Goal: Information Seeking & Learning: Learn about a topic

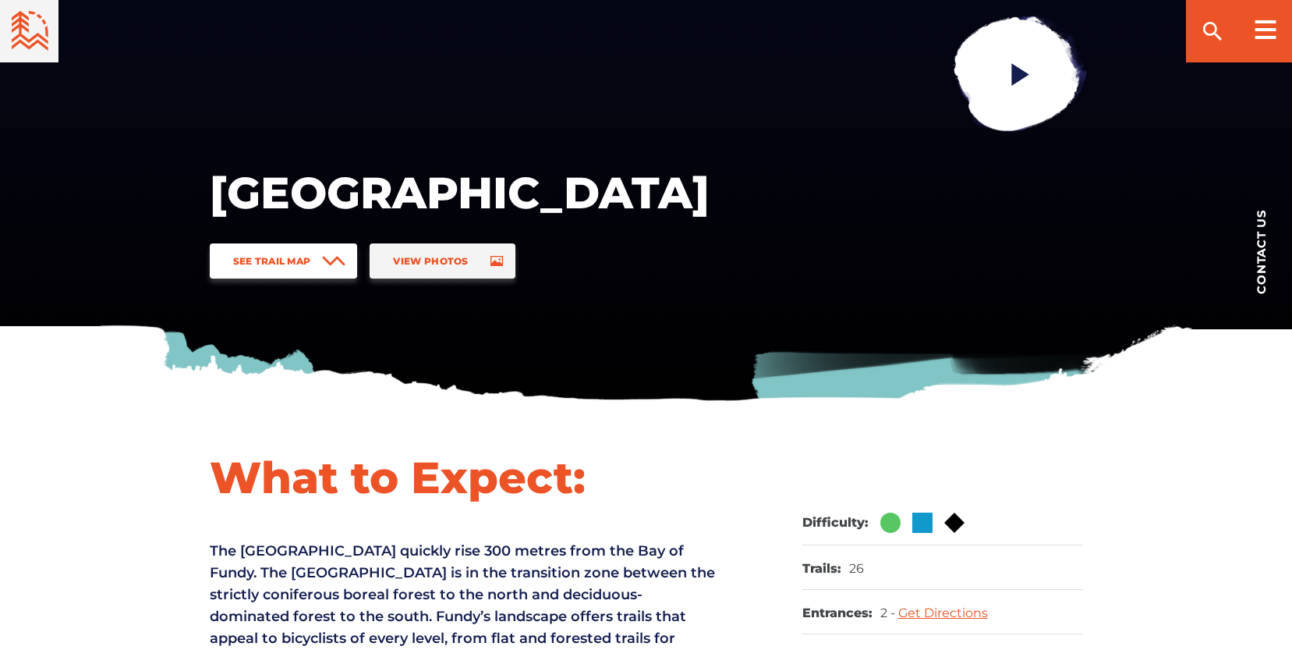
click at [302, 258] on span "See Trail Map" at bounding box center [272, 261] width 78 height 12
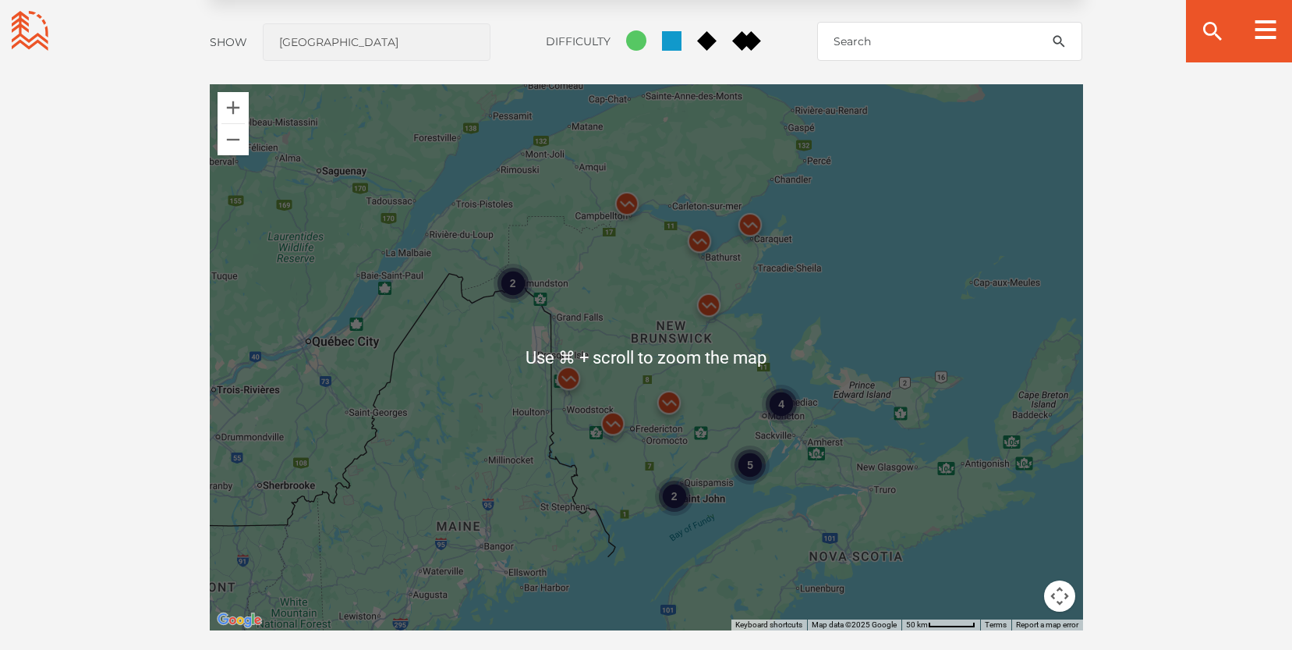
scroll to position [1351, 0]
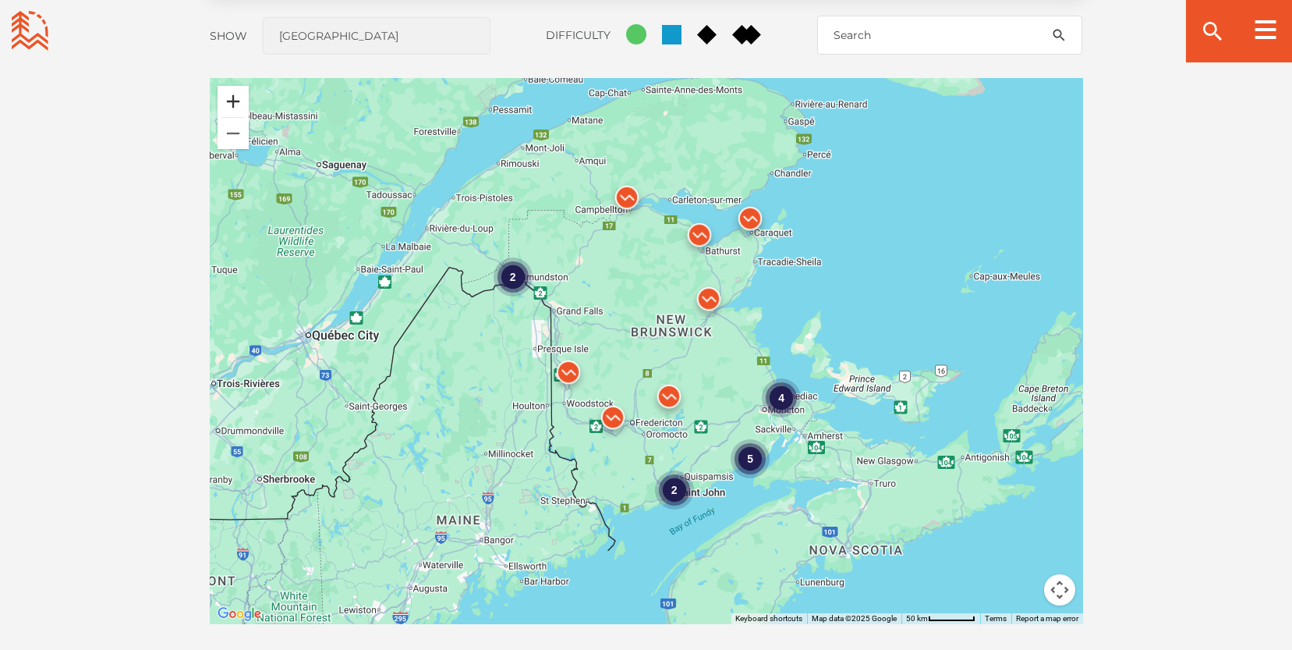
click at [230, 89] on button "Zoom in" at bounding box center [233, 101] width 31 height 31
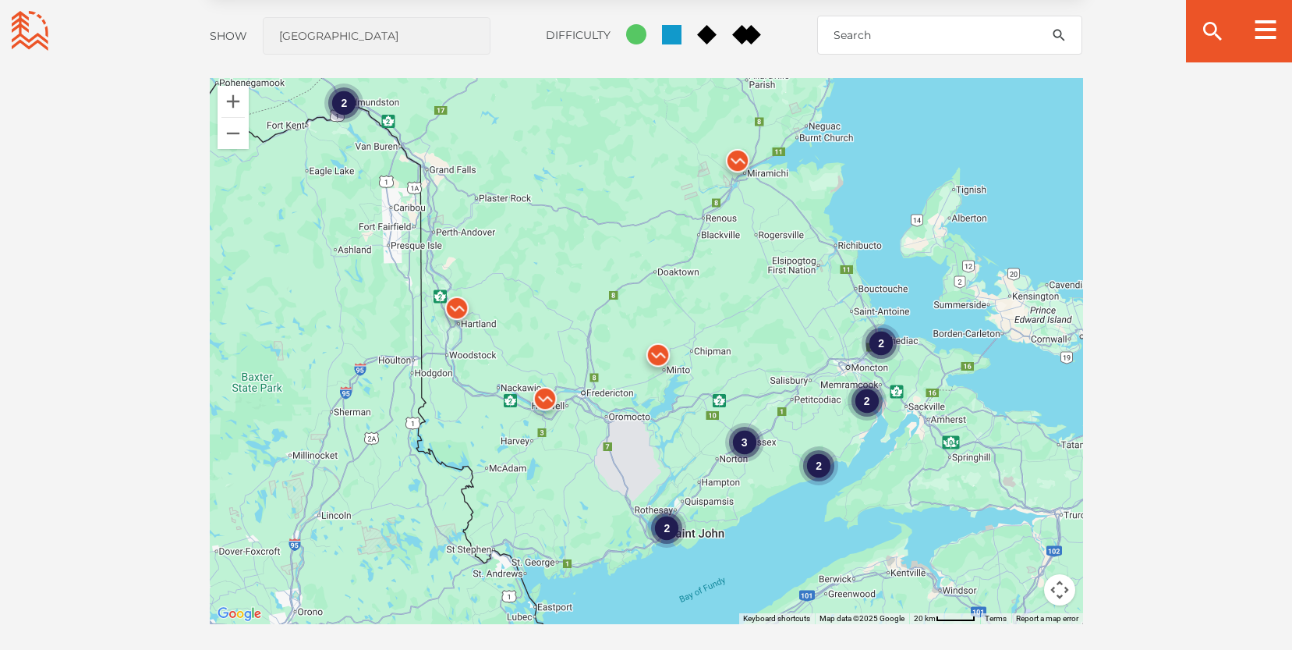
drag, startPoint x: 811, startPoint y: 460, endPoint x: 774, endPoint y: 356, distance: 110.0
click at [774, 356] on div "2 2 2 2 3 2" at bounding box center [646, 351] width 873 height 546
click at [738, 439] on div "3" at bounding box center [744, 441] width 39 height 39
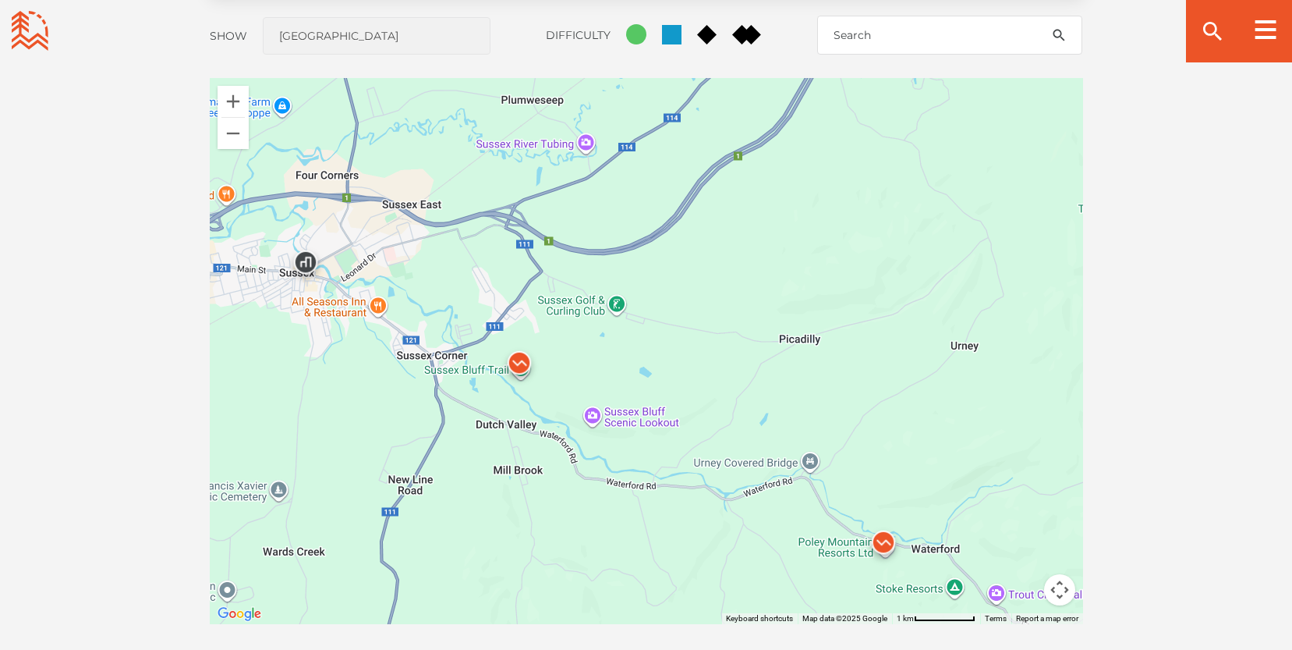
drag, startPoint x: 991, startPoint y: 403, endPoint x: 940, endPoint y: 470, distance: 83.9
click at [940, 470] on div at bounding box center [646, 351] width 873 height 546
click at [585, 145] on div at bounding box center [646, 351] width 873 height 546
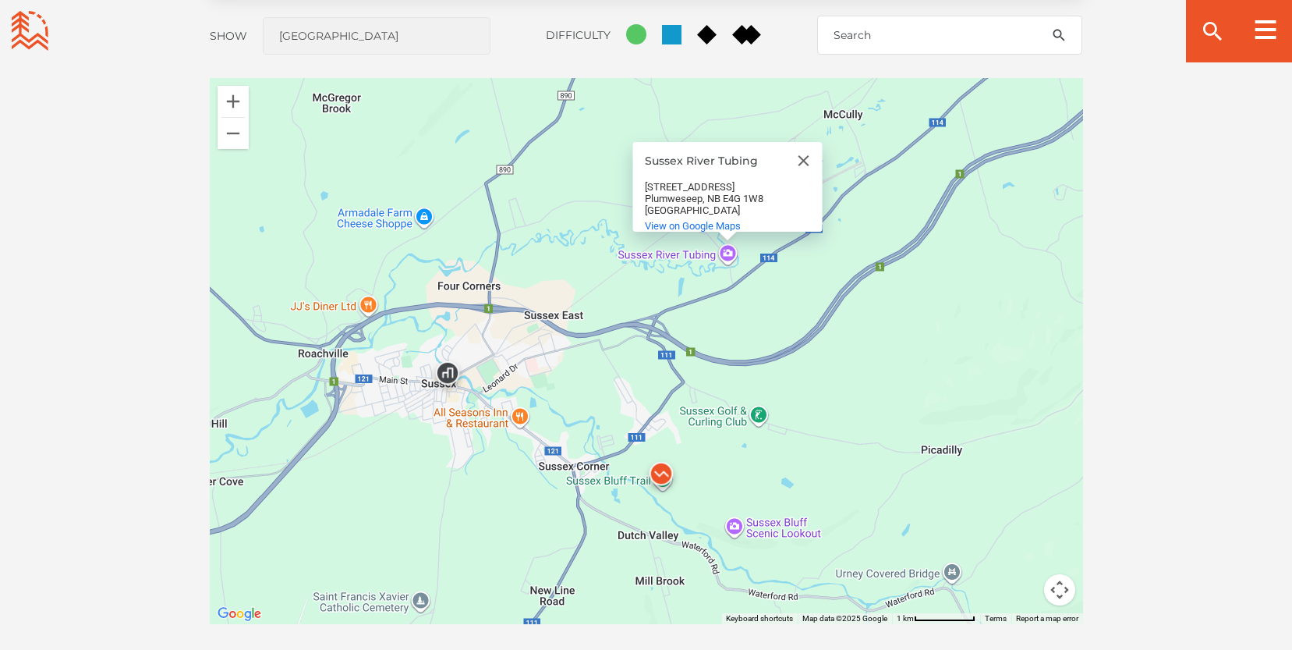
drag, startPoint x: 783, startPoint y: 353, endPoint x: 927, endPoint y: 361, distance: 143.8
click at [927, 361] on div "Sussex River Tubing Sussex River Tubing 62 Plumweseep Rd Plumweseep, NB E4G 1W8…" at bounding box center [646, 351] width 873 height 546
click at [239, 134] on button "Zoom out" at bounding box center [233, 133] width 31 height 31
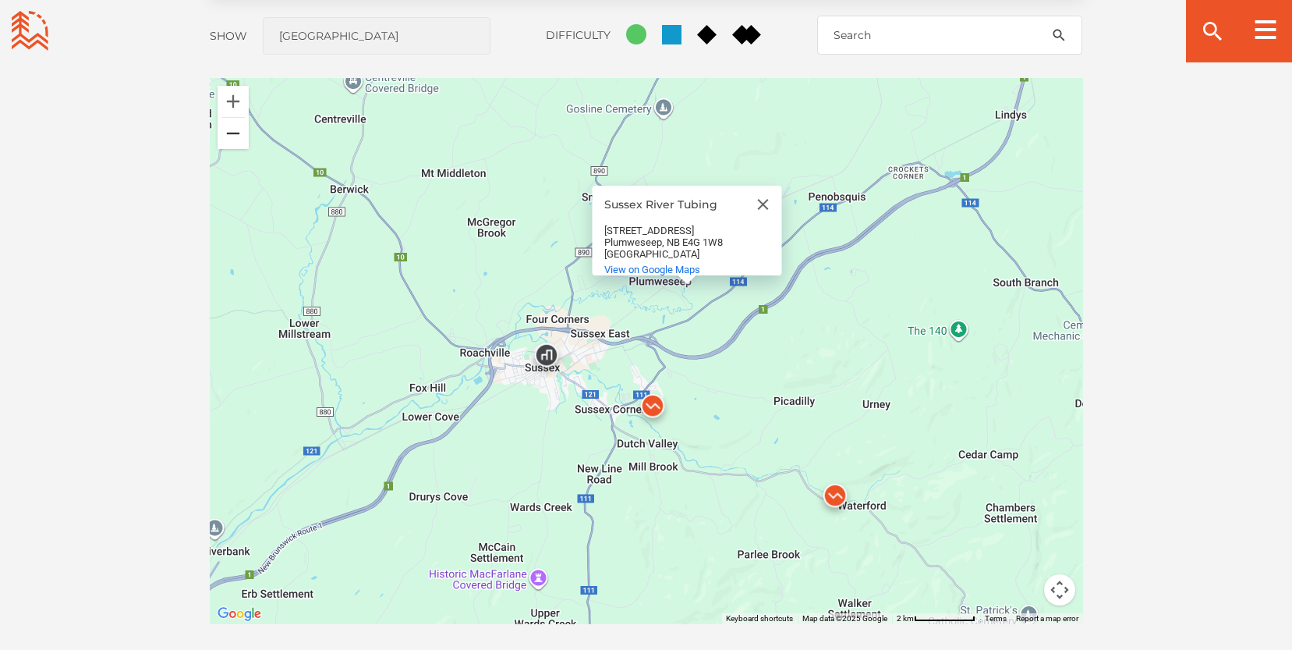
click at [239, 134] on button "Zoom out" at bounding box center [233, 133] width 31 height 31
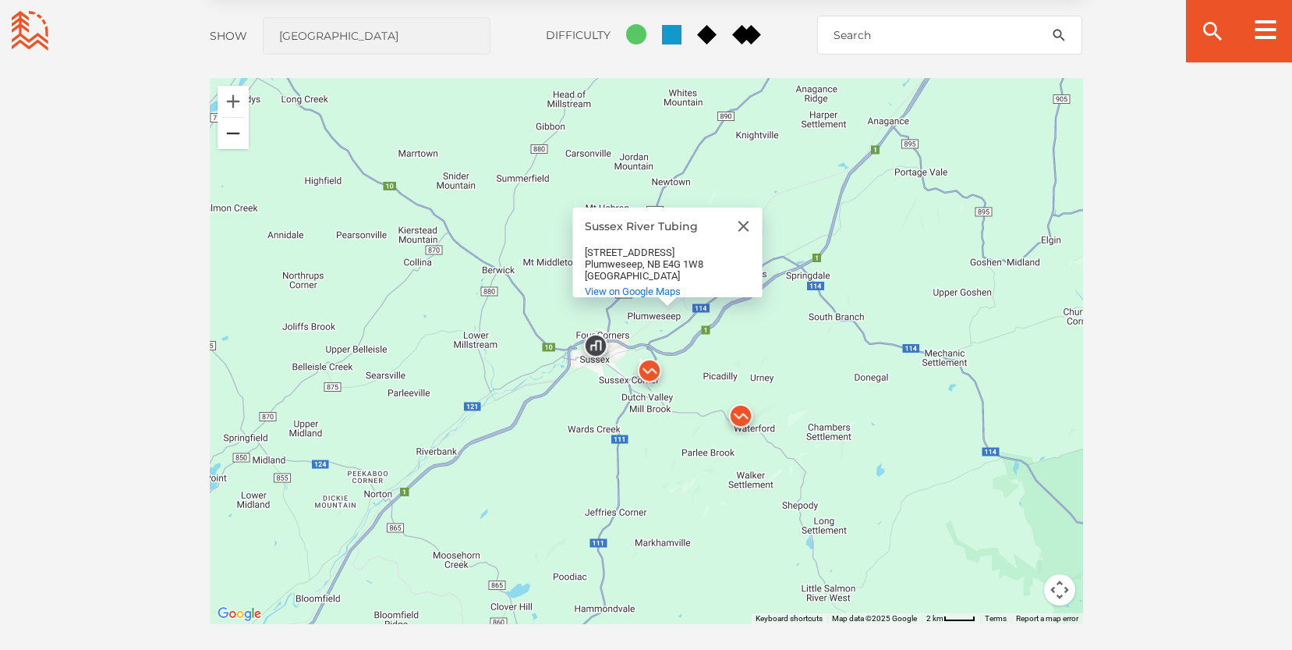
click at [239, 134] on button "Zoom out" at bounding box center [233, 133] width 31 height 31
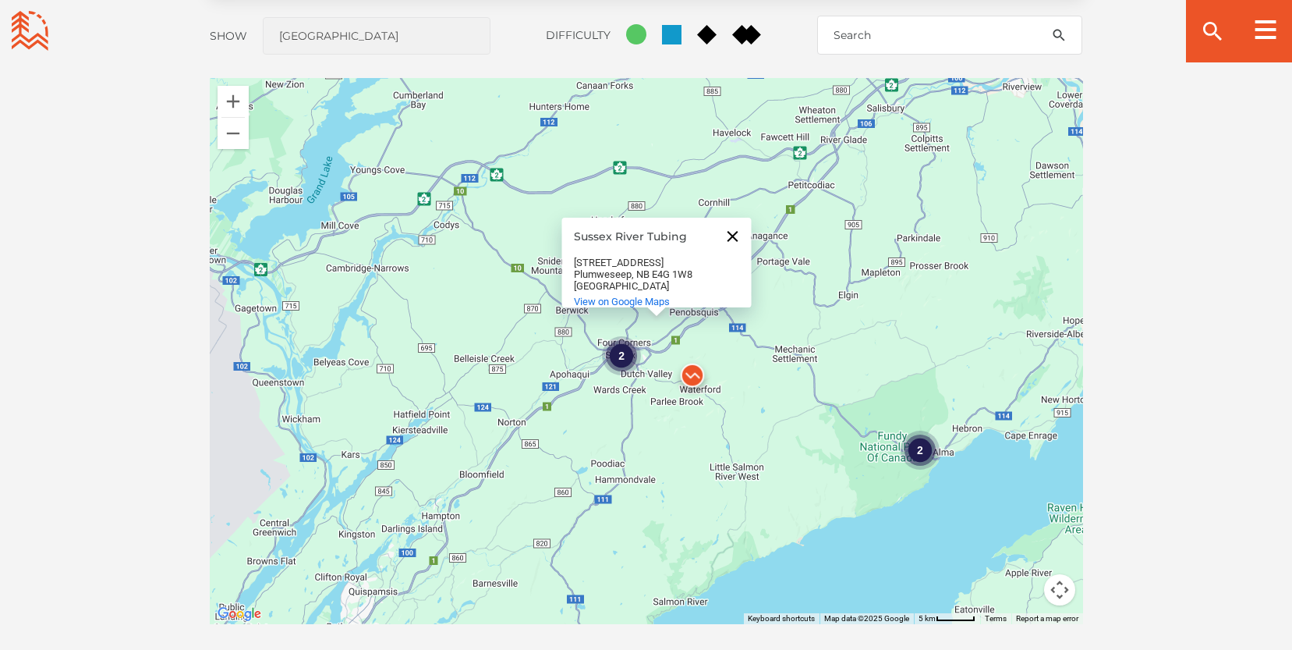
click at [742, 219] on button "Close" at bounding box center [732, 236] width 37 height 37
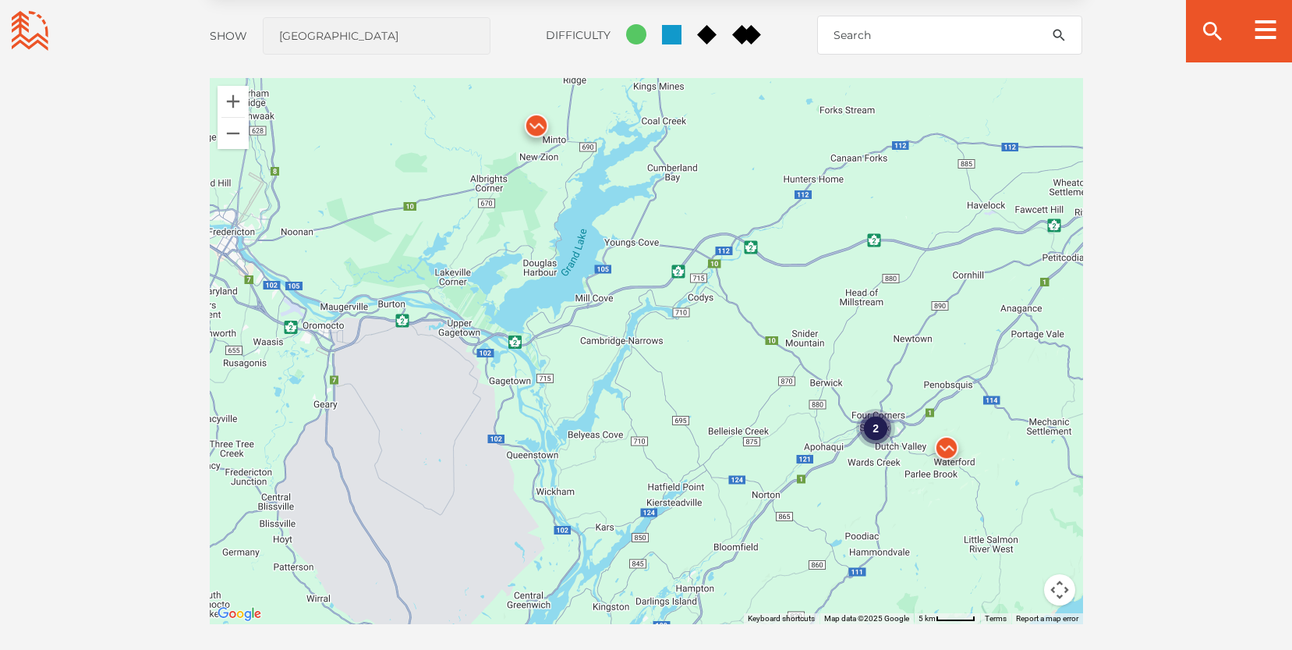
drag, startPoint x: 382, startPoint y: 406, endPoint x: 638, endPoint y: 479, distance: 265.9
click at [638, 479] on div "2 2 2" at bounding box center [646, 351] width 873 height 546
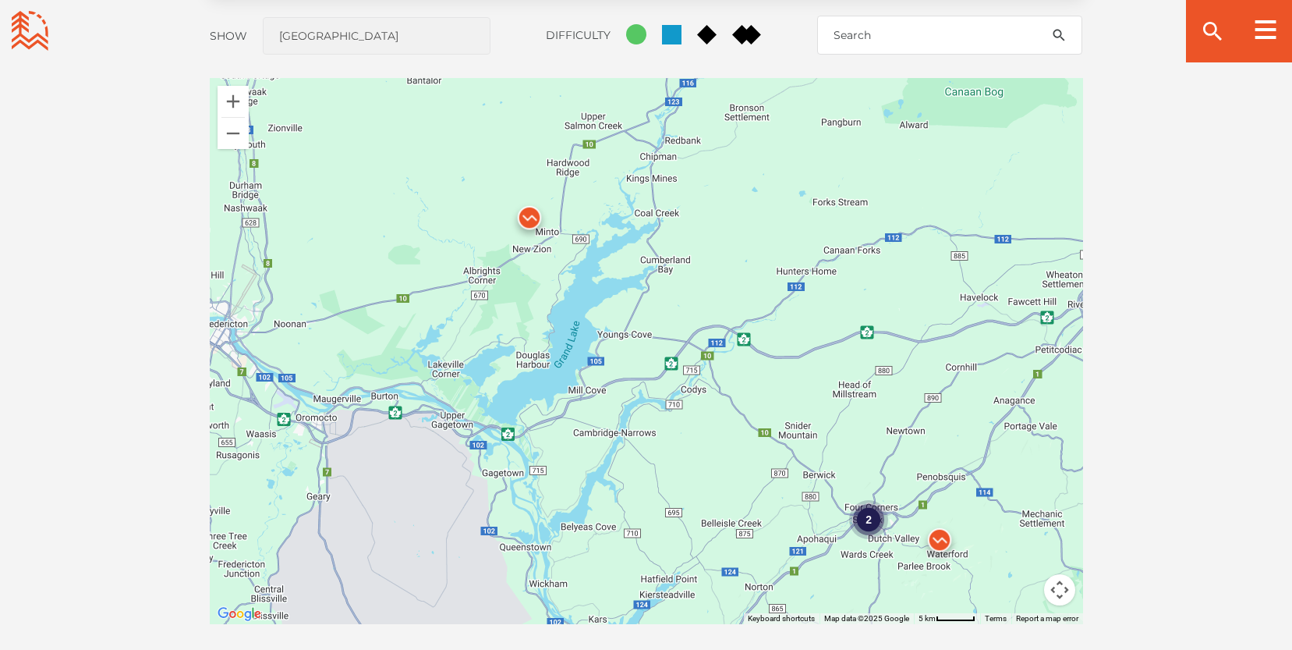
drag, startPoint x: 730, startPoint y: 178, endPoint x: 723, endPoint y: 271, distance: 93.9
click at [723, 271] on div "2 2 2" at bounding box center [646, 351] width 873 height 546
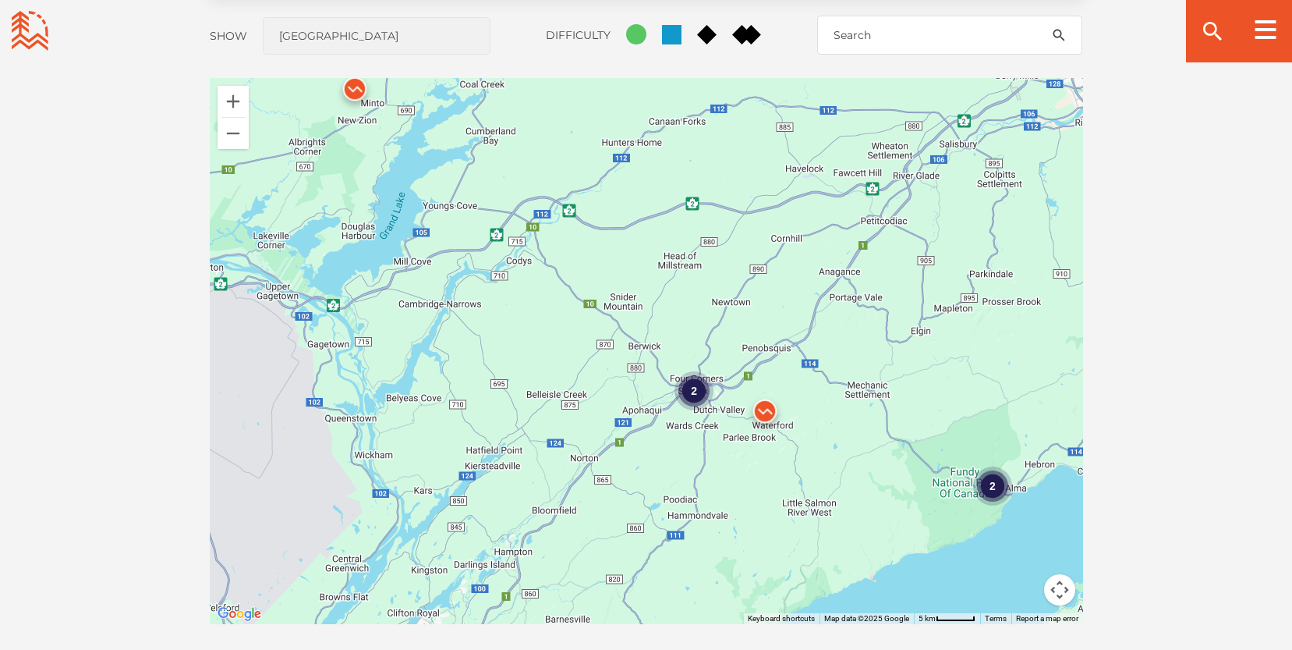
drag, startPoint x: 941, startPoint y: 424, endPoint x: 764, endPoint y: 296, distance: 218.9
click at [764, 296] on div "2 2 2" at bounding box center [646, 351] width 873 height 546
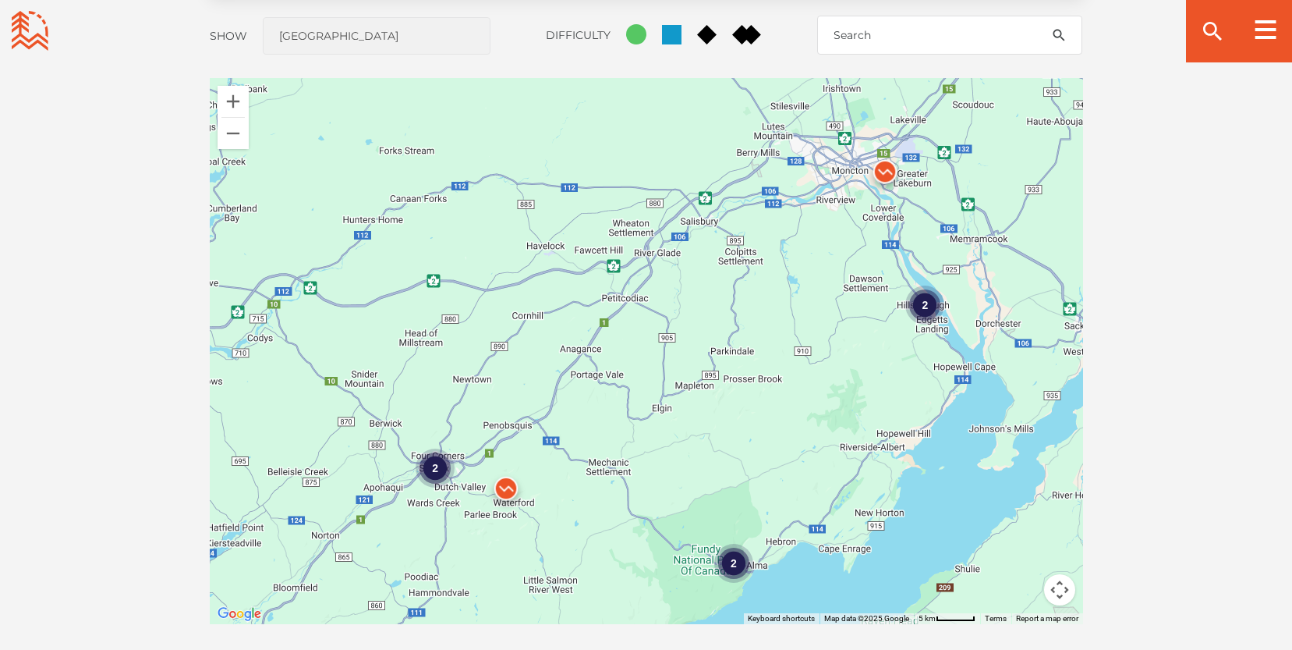
drag, startPoint x: 948, startPoint y: 367, endPoint x: 686, endPoint y: 444, distance: 272.4
click at [686, 444] on div "2 2 2" at bounding box center [646, 351] width 873 height 546
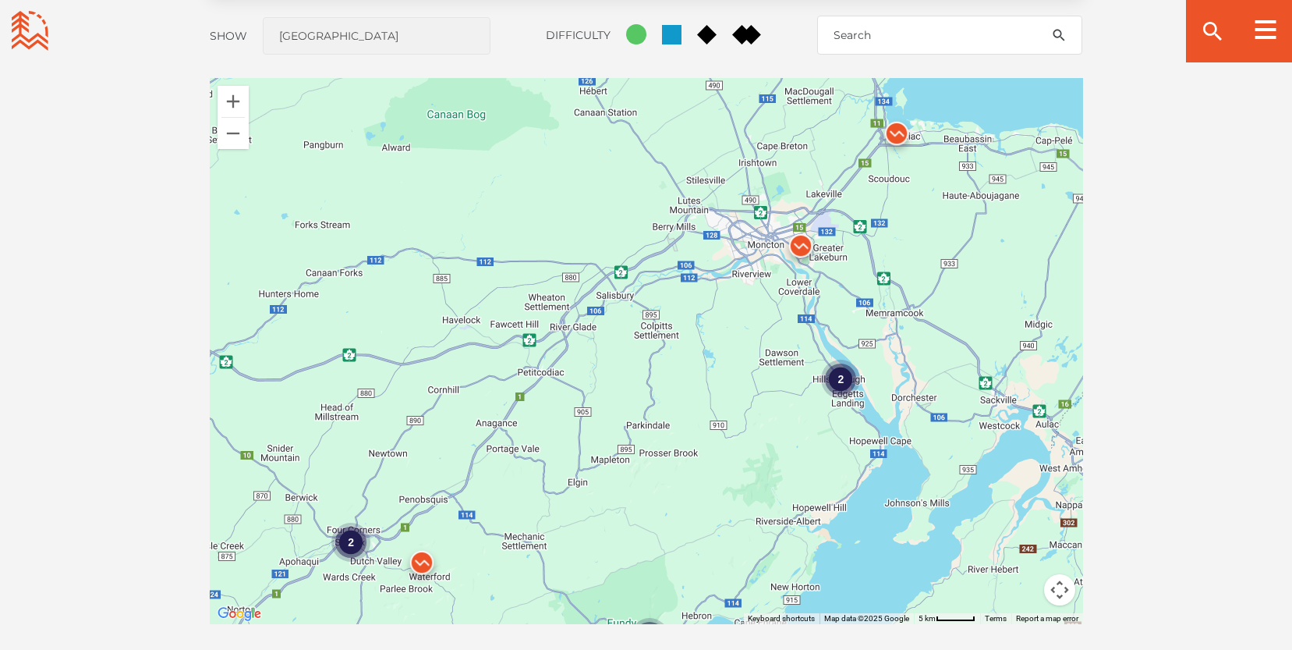
drag, startPoint x: 866, startPoint y: 390, endPoint x: 779, endPoint y: 465, distance: 114.5
click at [779, 465] on div "2 2 2" at bounding box center [646, 351] width 873 height 546
click at [803, 240] on img at bounding box center [801, 249] width 47 height 47
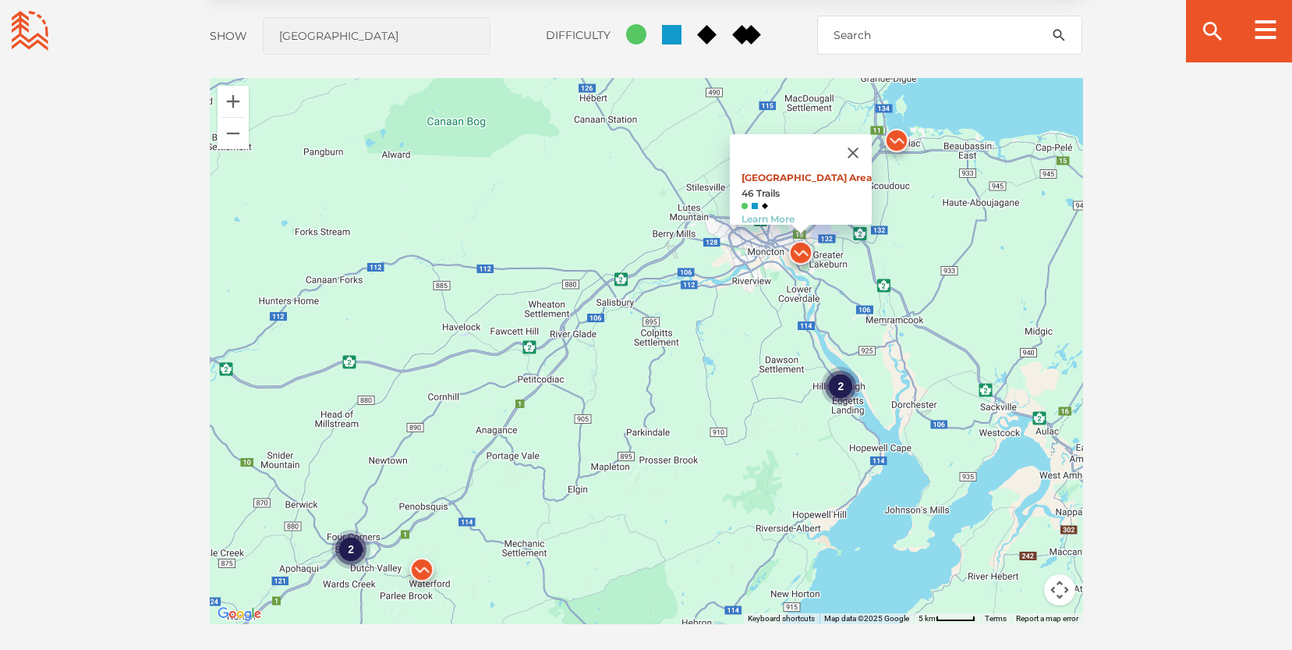
click at [801, 172] on link "Main Parking Area" at bounding box center [807, 178] width 130 height 12
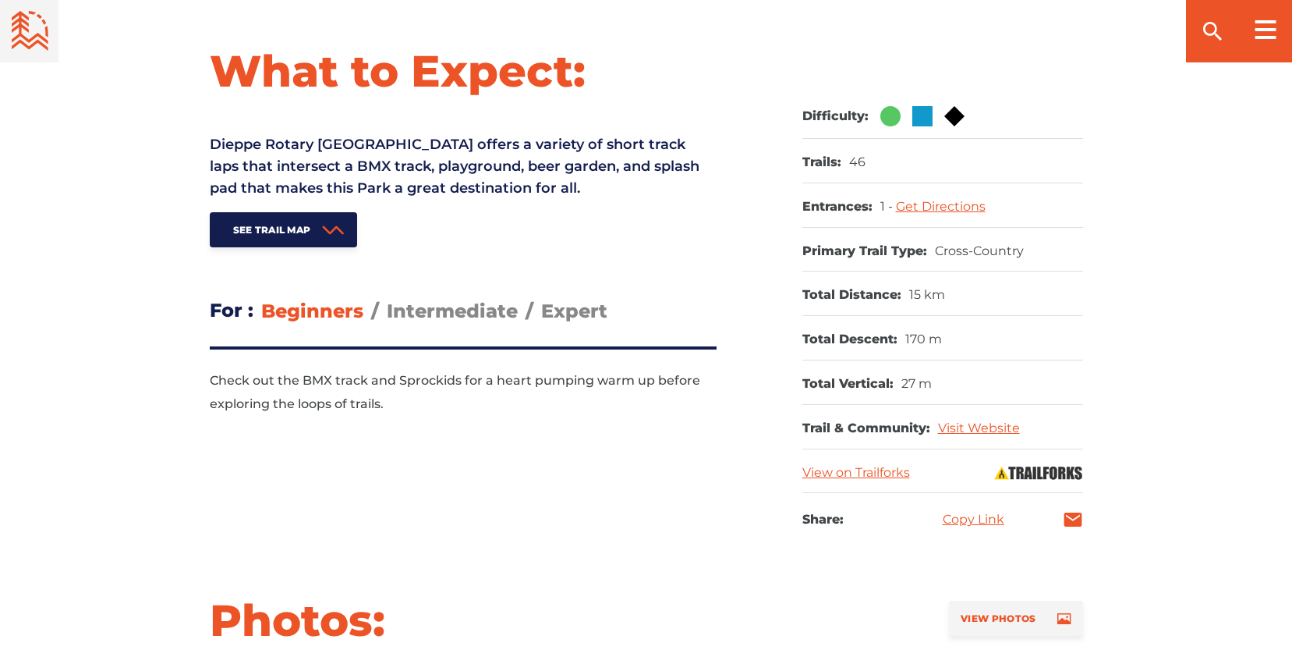
scroll to position [629, 0]
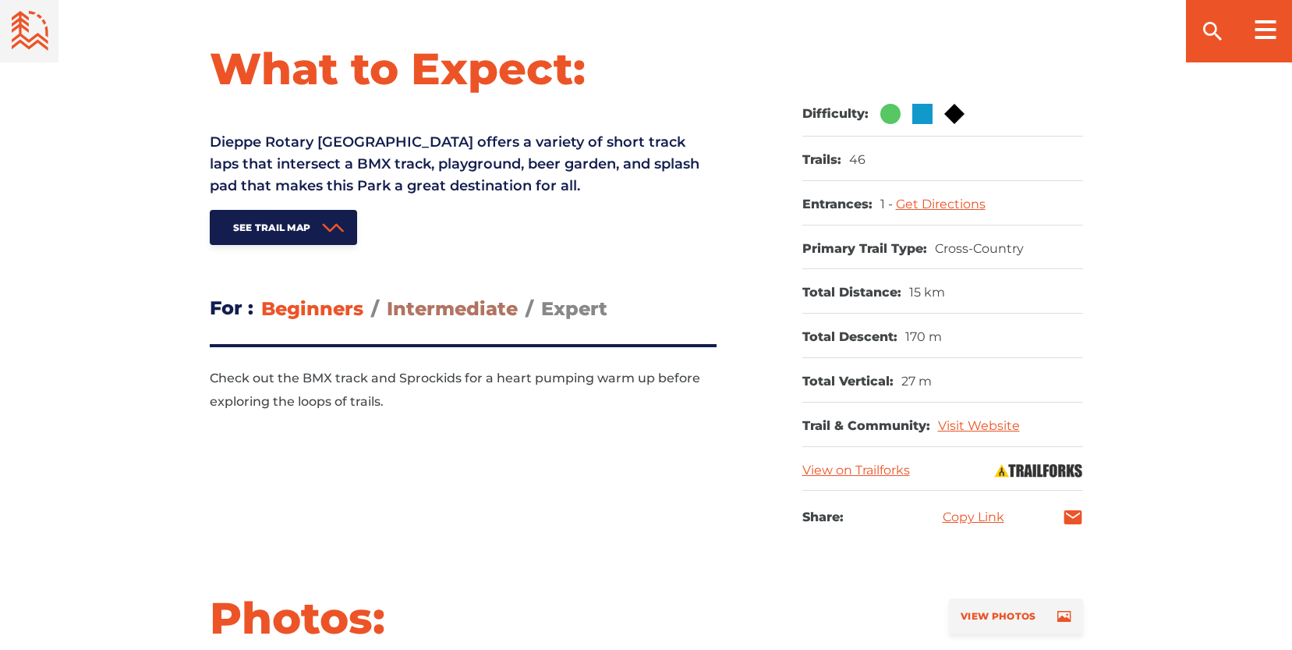
click at [473, 304] on span "Intermediate" at bounding box center [452, 308] width 131 height 23
click at [387, 296] on input "Intermediate" at bounding box center [387, 296] width 0 height 0
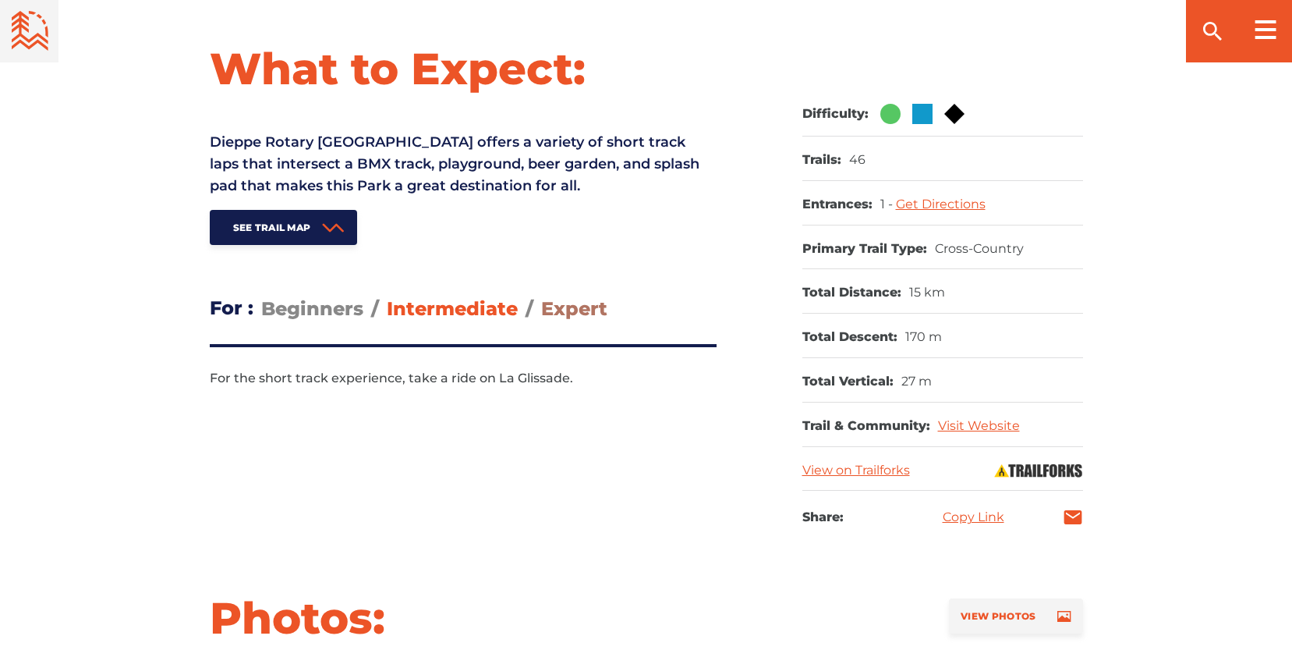
click at [588, 314] on span "Expert" at bounding box center [574, 308] width 66 height 23
click at [541, 296] on input "Expert" at bounding box center [541, 296] width 0 height 0
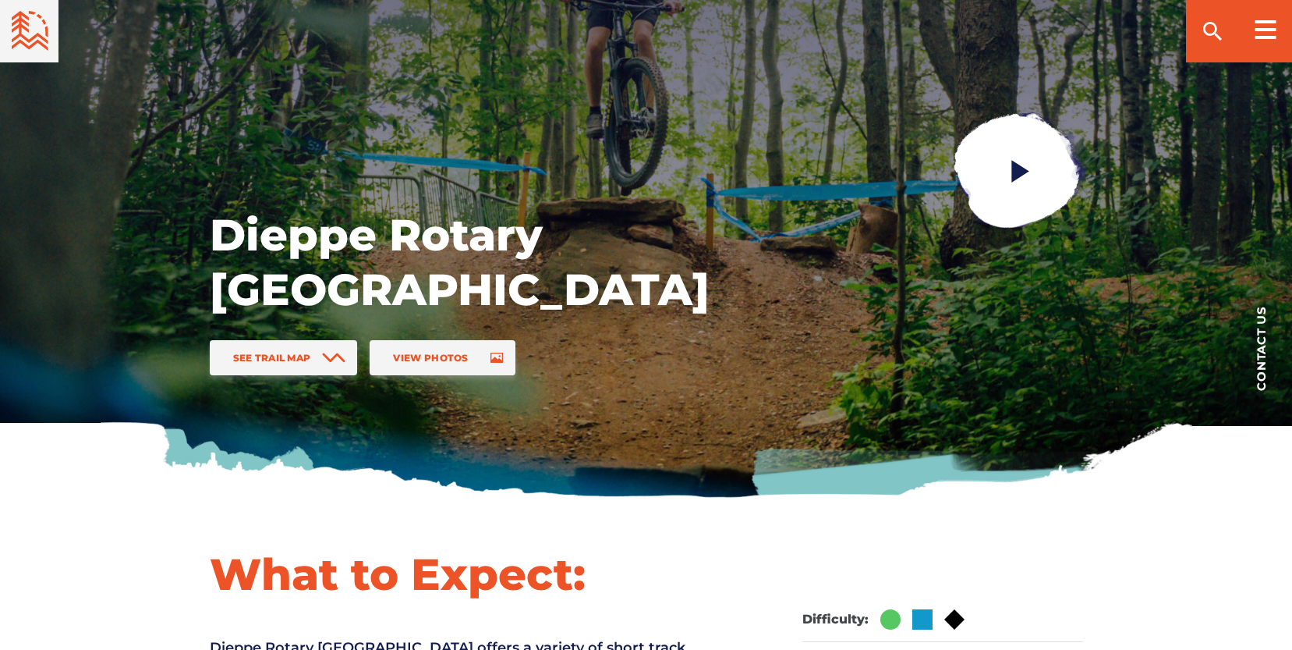
scroll to position [0, 0]
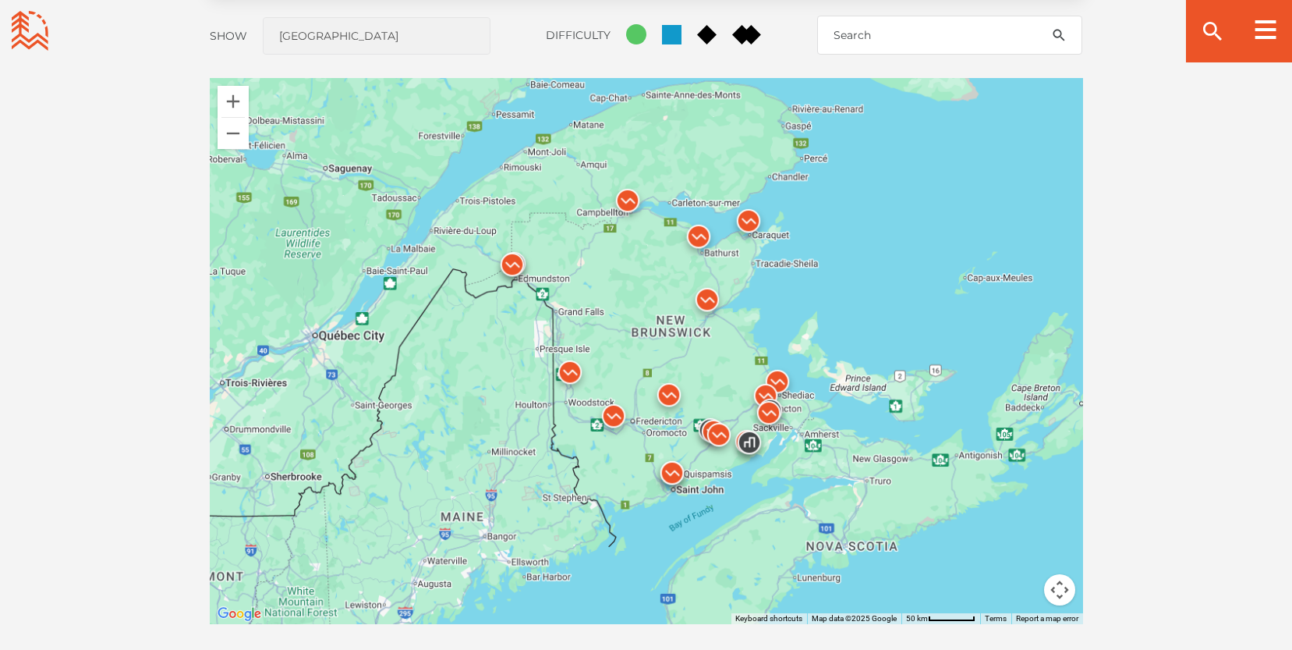
scroll to position [1351, 0]
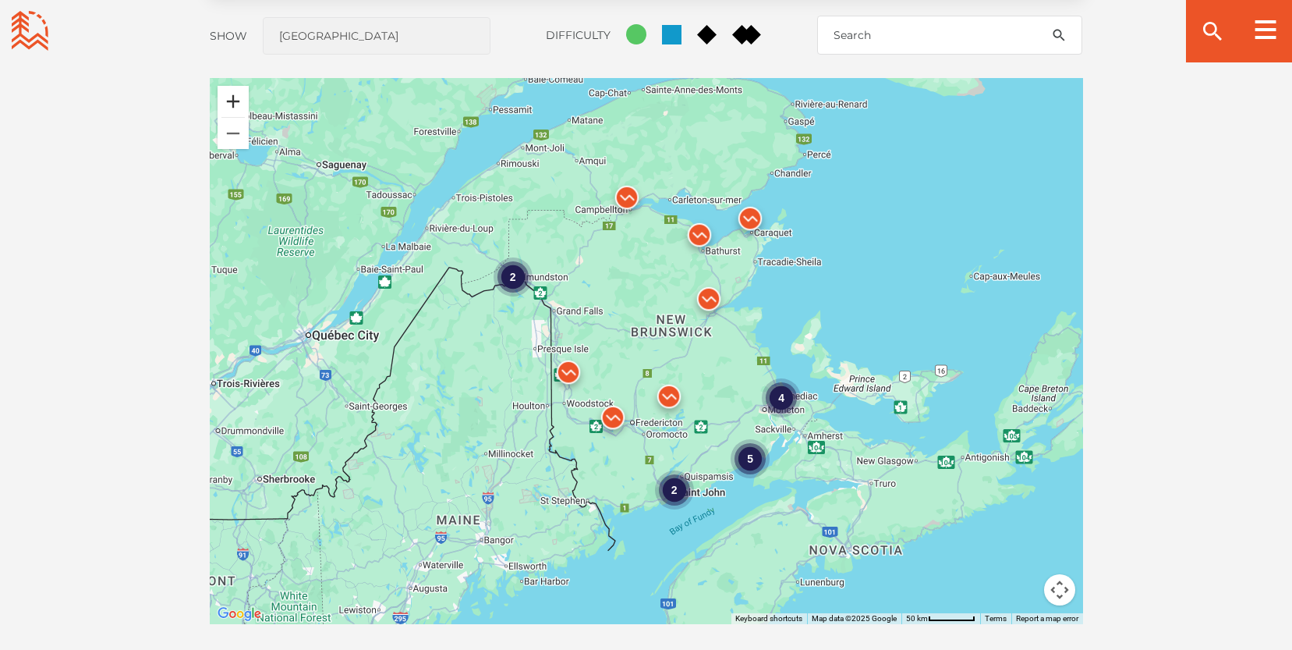
click at [225, 100] on button "Zoom in" at bounding box center [233, 101] width 31 height 31
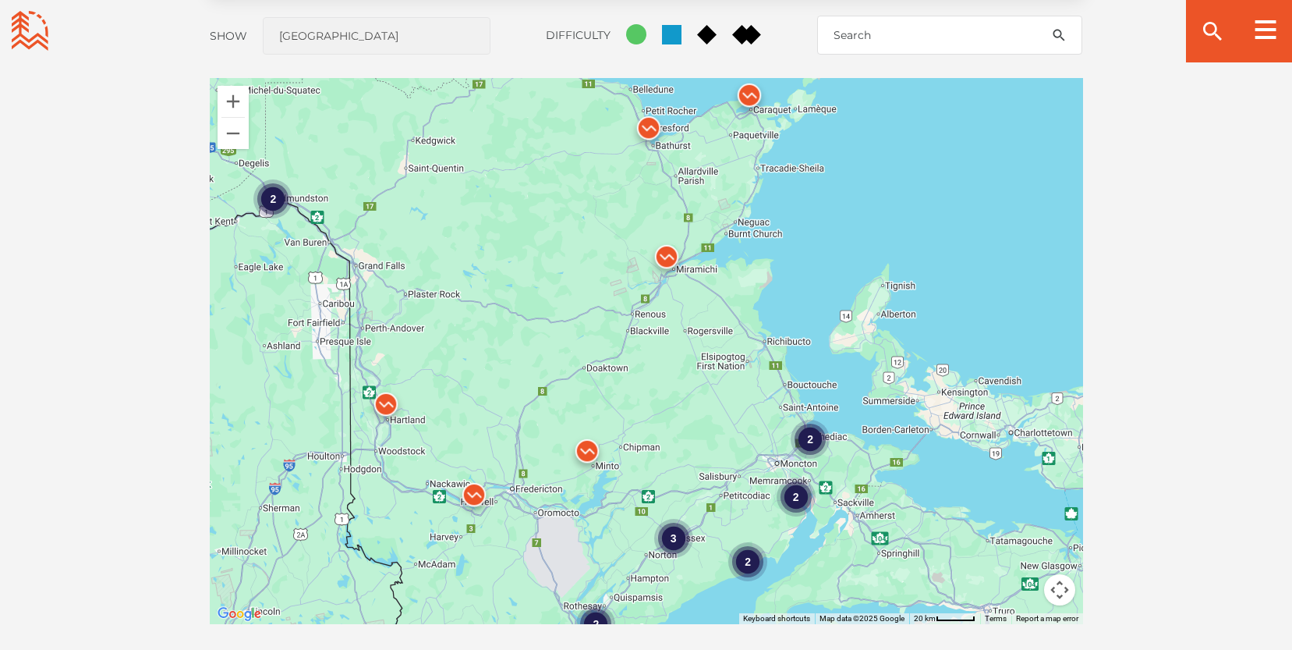
drag, startPoint x: 850, startPoint y: 444, endPoint x: 739, endPoint y: 439, distance: 111.6
click at [739, 439] on div "2 2 2 2 3 2" at bounding box center [646, 351] width 873 height 546
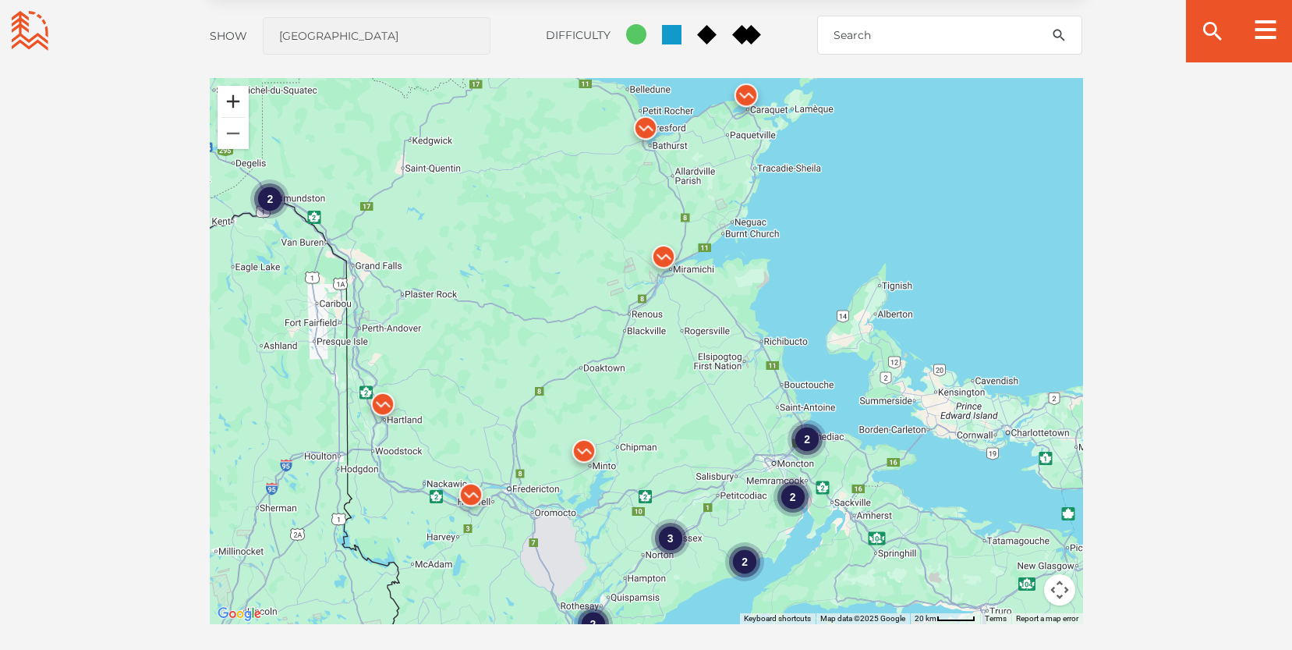
click at [245, 105] on button "Zoom in" at bounding box center [233, 101] width 31 height 31
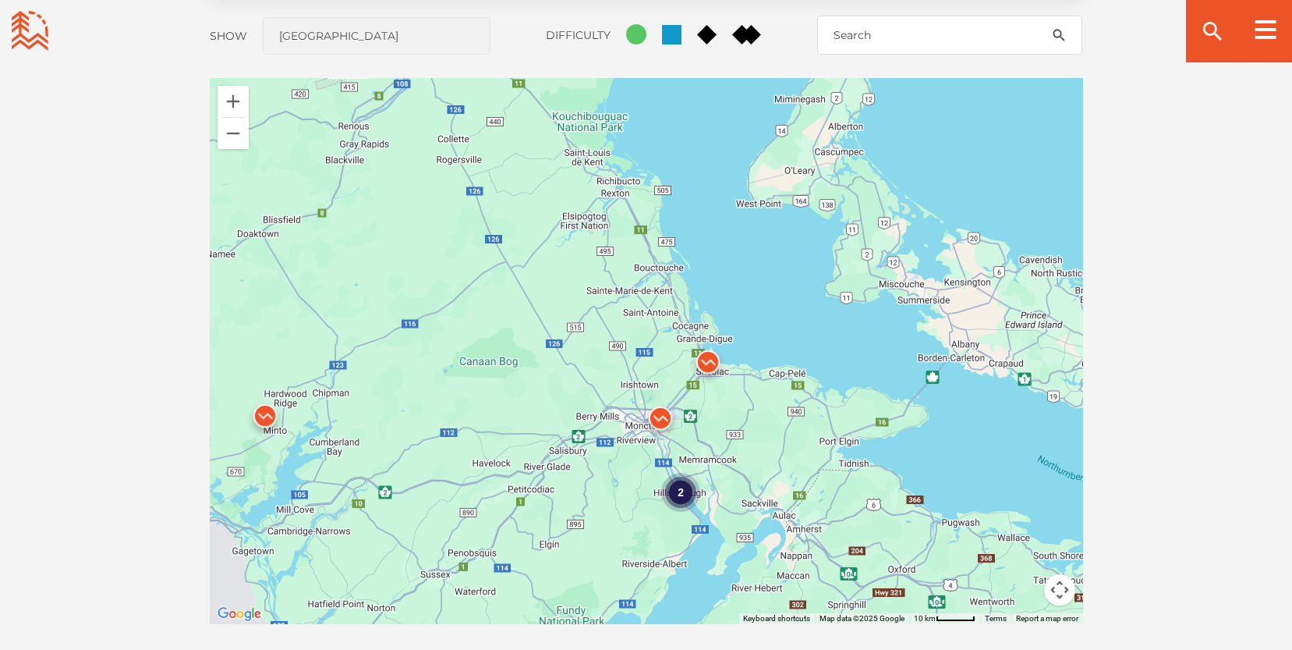
drag, startPoint x: 880, startPoint y: 529, endPoint x: 613, endPoint y: 367, distance: 311.8
click at [614, 367] on div "2" at bounding box center [646, 351] width 873 height 546
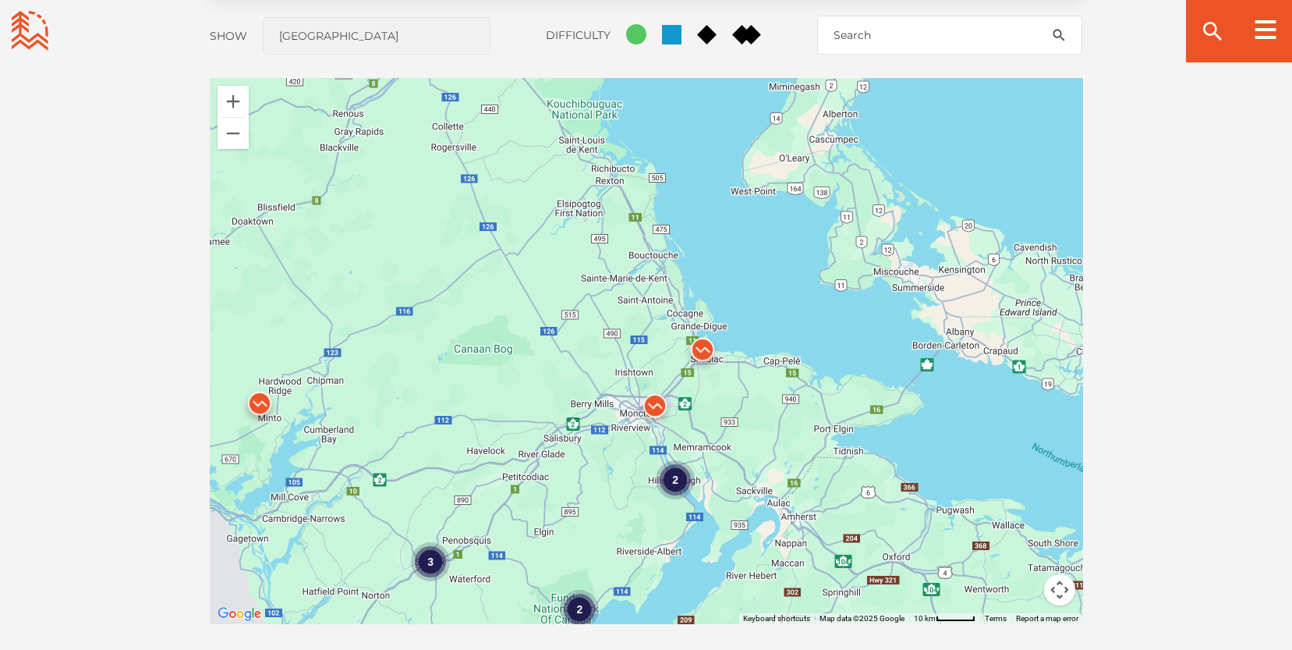
click at [678, 478] on div "2" at bounding box center [675, 479] width 39 height 39
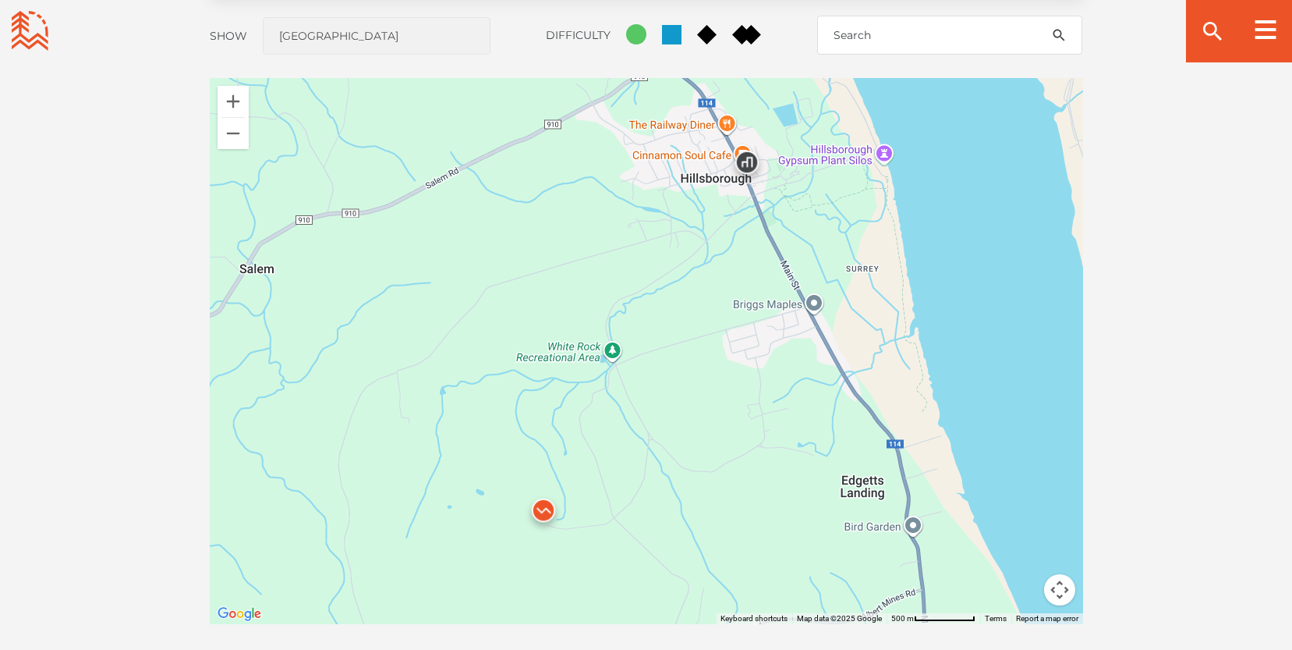
click at [548, 505] on img at bounding box center [543, 514] width 47 height 47
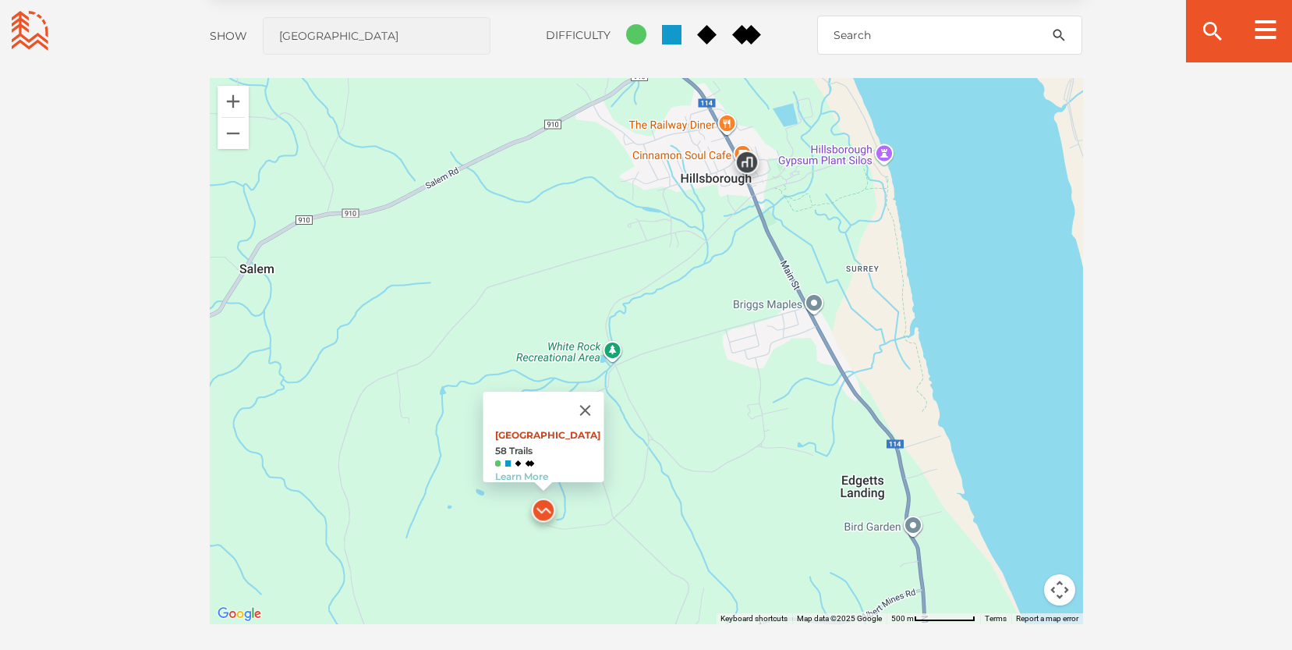
click at [543, 429] on link "White Rock Recreation Area" at bounding box center [546, 435] width 105 height 12
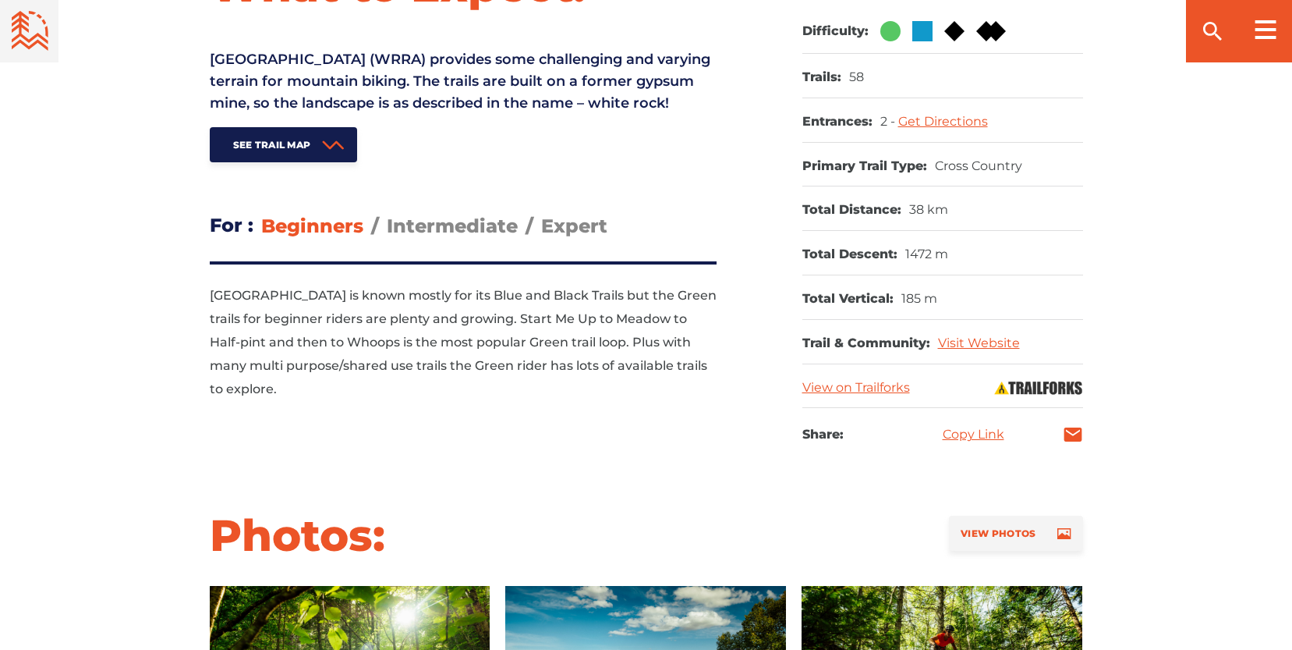
scroll to position [714, 0]
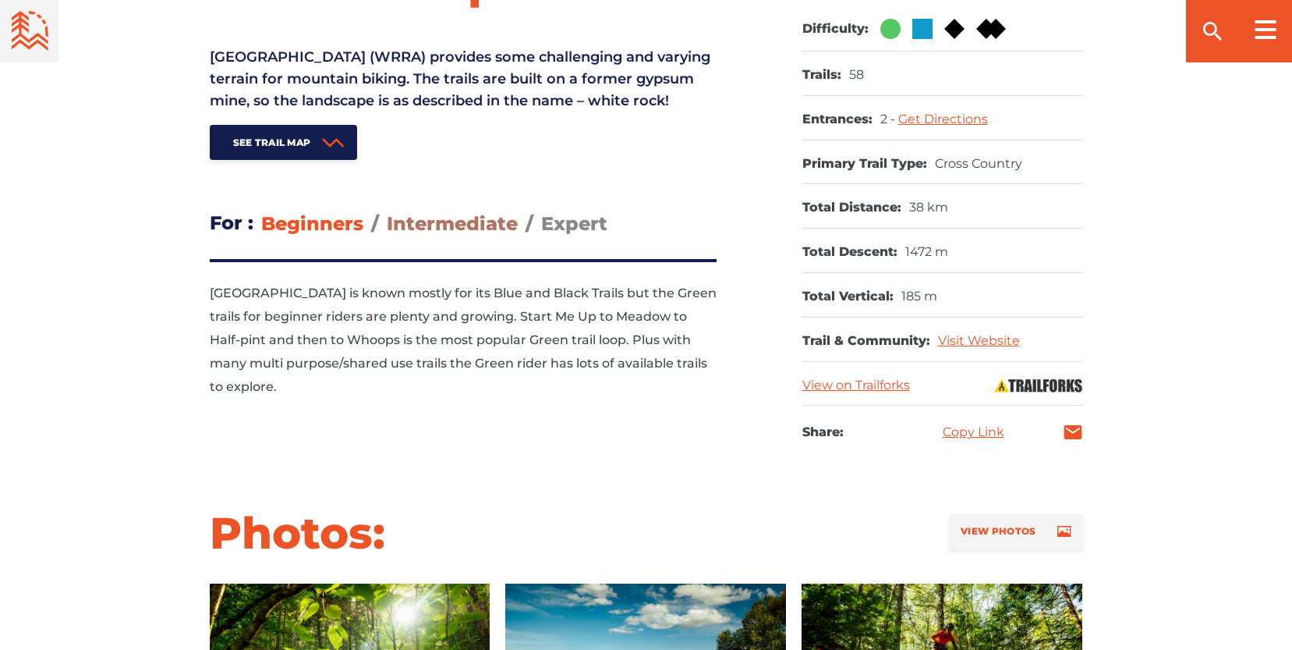
click at [479, 235] on span "Intermediate" at bounding box center [452, 223] width 131 height 23
click at [387, 211] on input "Intermediate" at bounding box center [387, 211] width 0 height 0
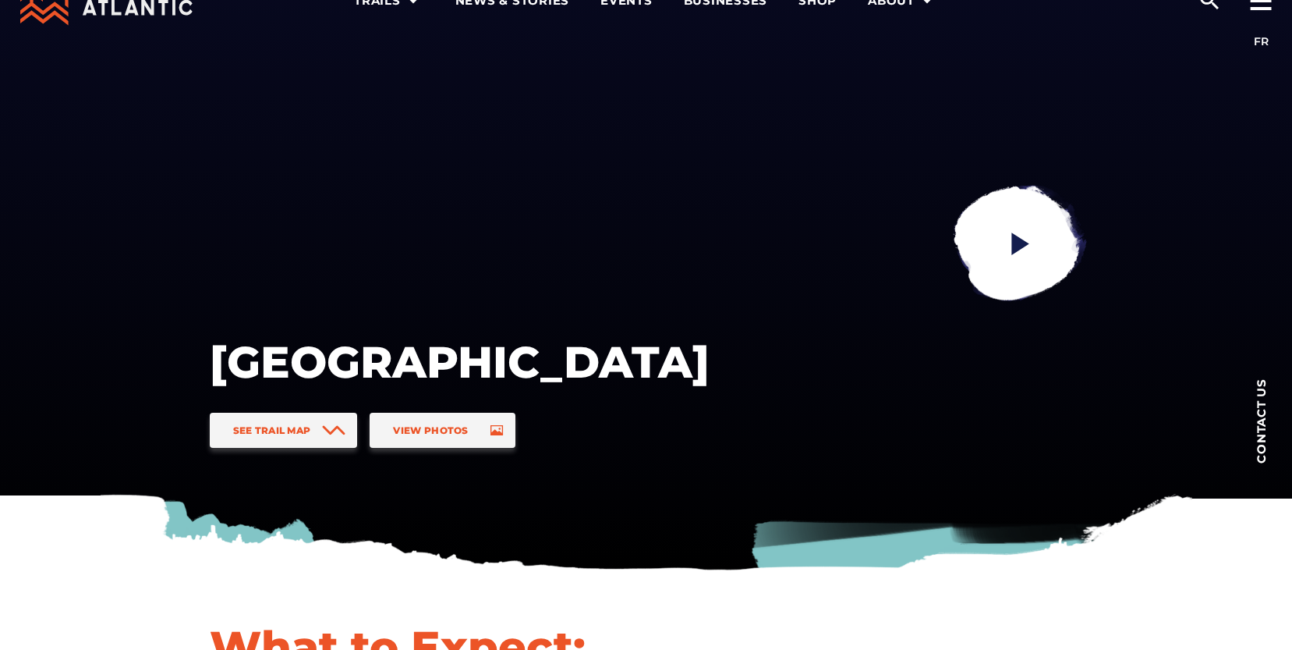
scroll to position [55, 0]
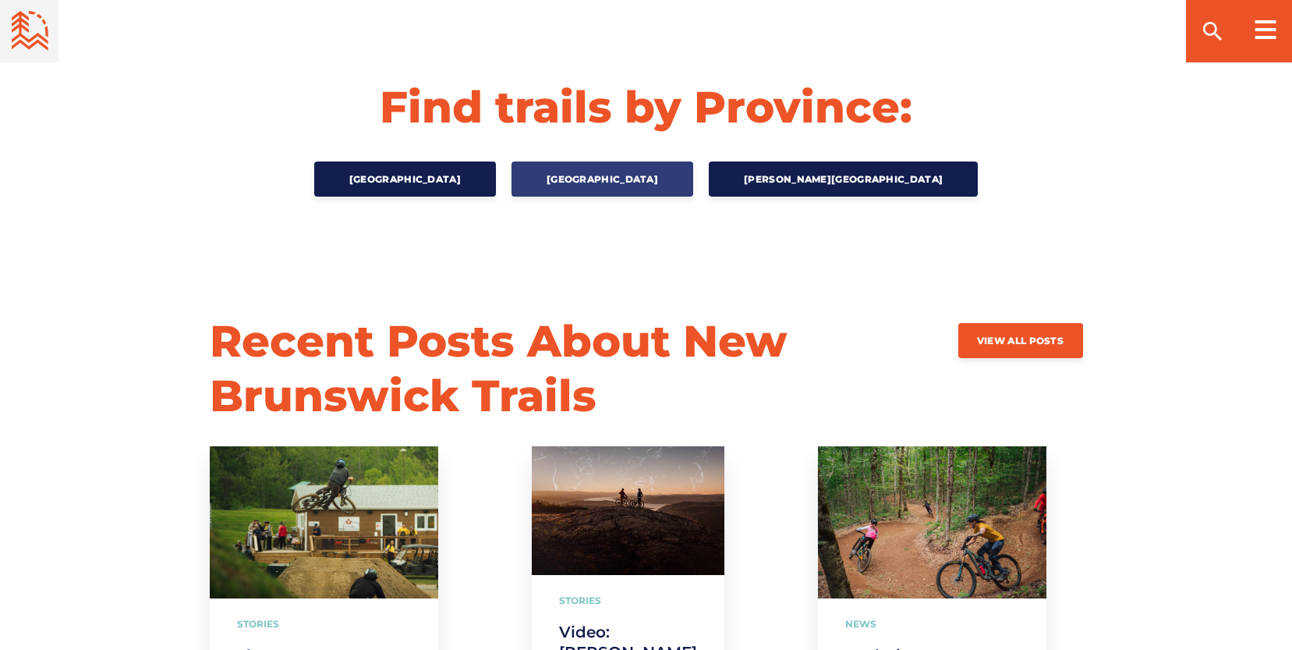
scroll to position [2661, 0]
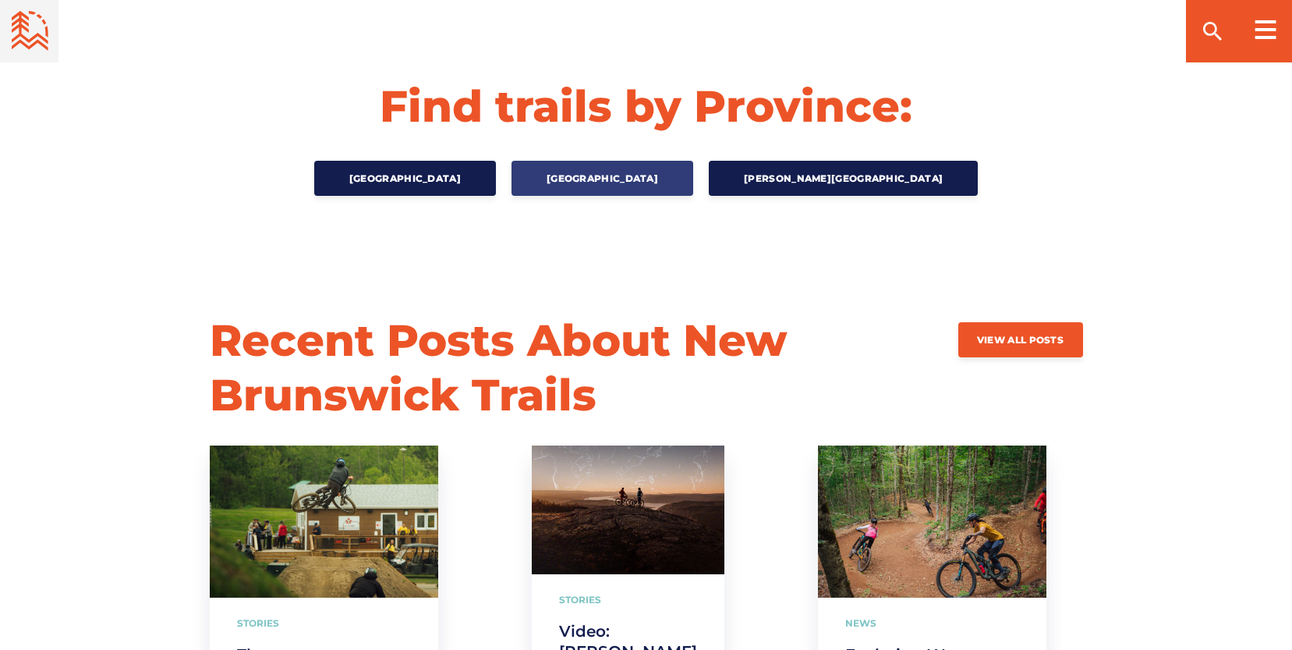
click at [658, 175] on span "[GEOGRAPHIC_DATA]" at bounding box center [603, 178] width 112 height 12
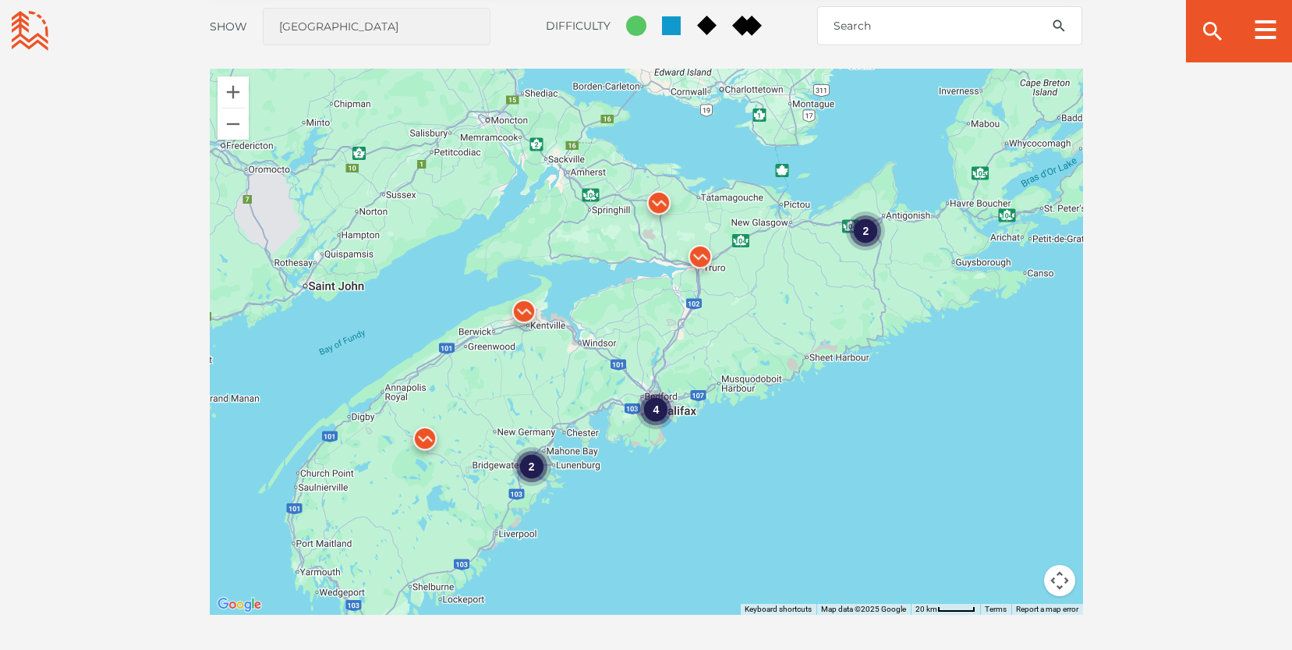
scroll to position [1362, 0]
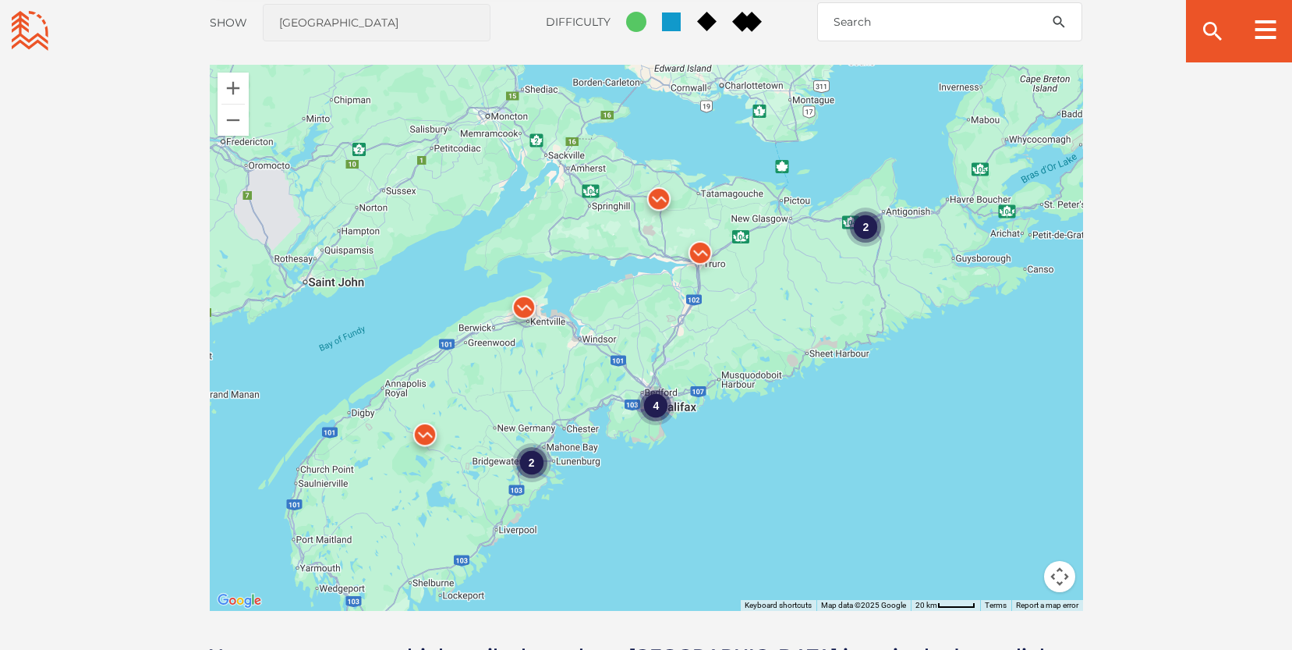
click at [657, 190] on img at bounding box center [659, 202] width 47 height 47
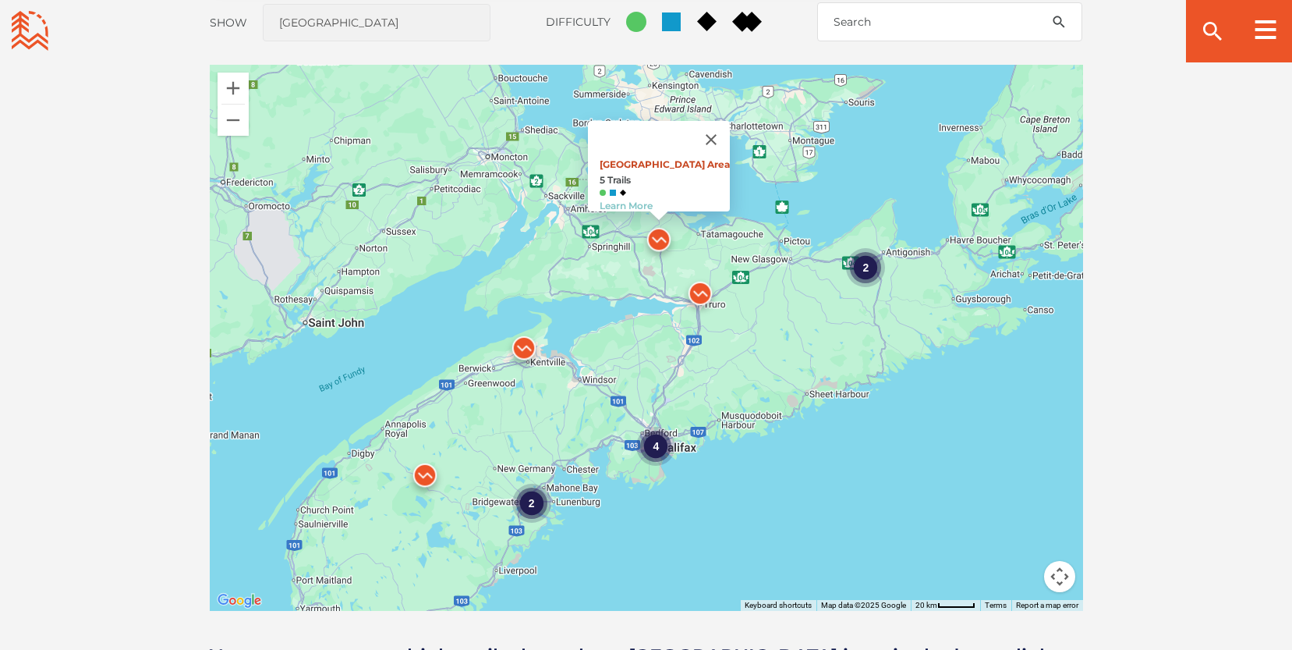
click at [655, 158] on link "[GEOGRAPHIC_DATA] Area" at bounding box center [665, 164] width 130 height 12
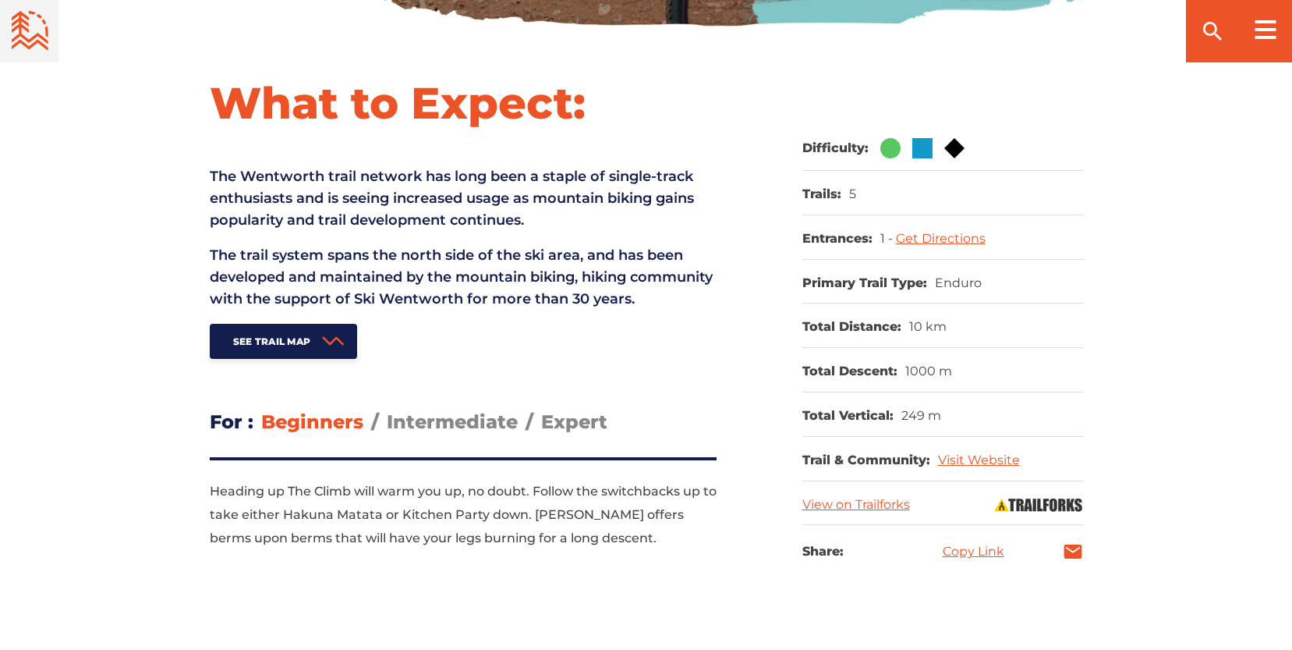
scroll to position [596, 0]
click at [431, 432] on span "Intermediate" at bounding box center [452, 420] width 131 height 23
click at [387, 409] on input "Intermediate" at bounding box center [387, 409] width 0 height 0
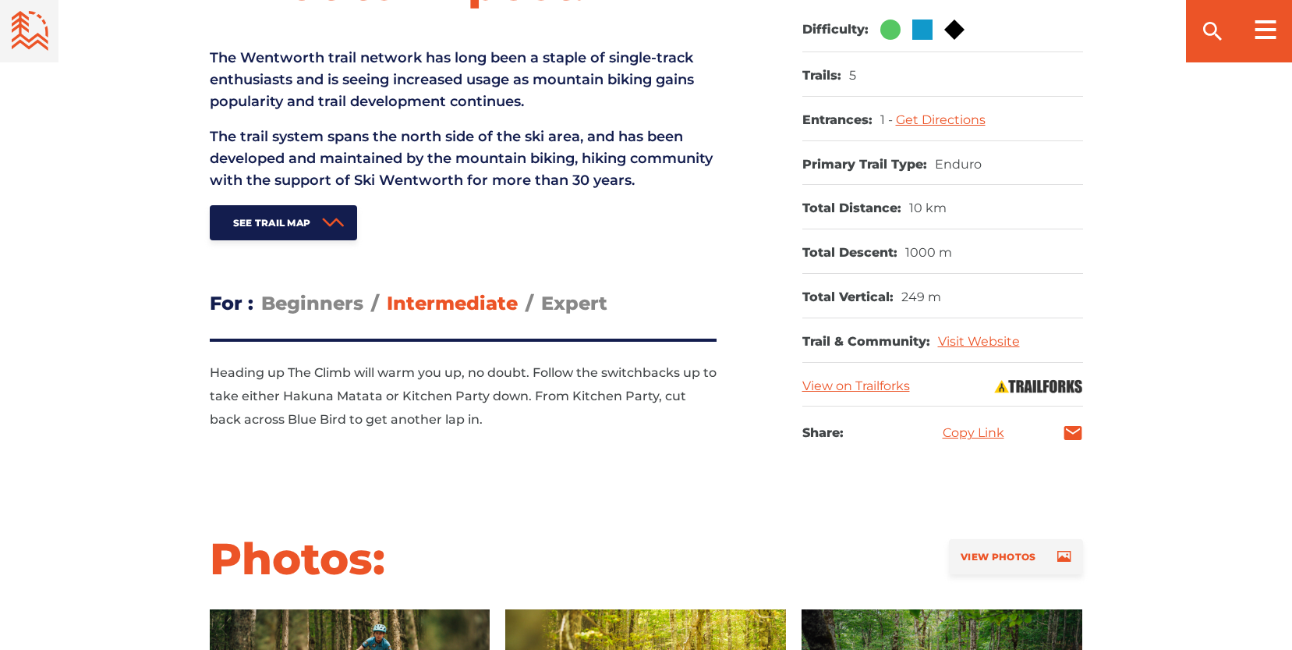
scroll to position [716, 0]
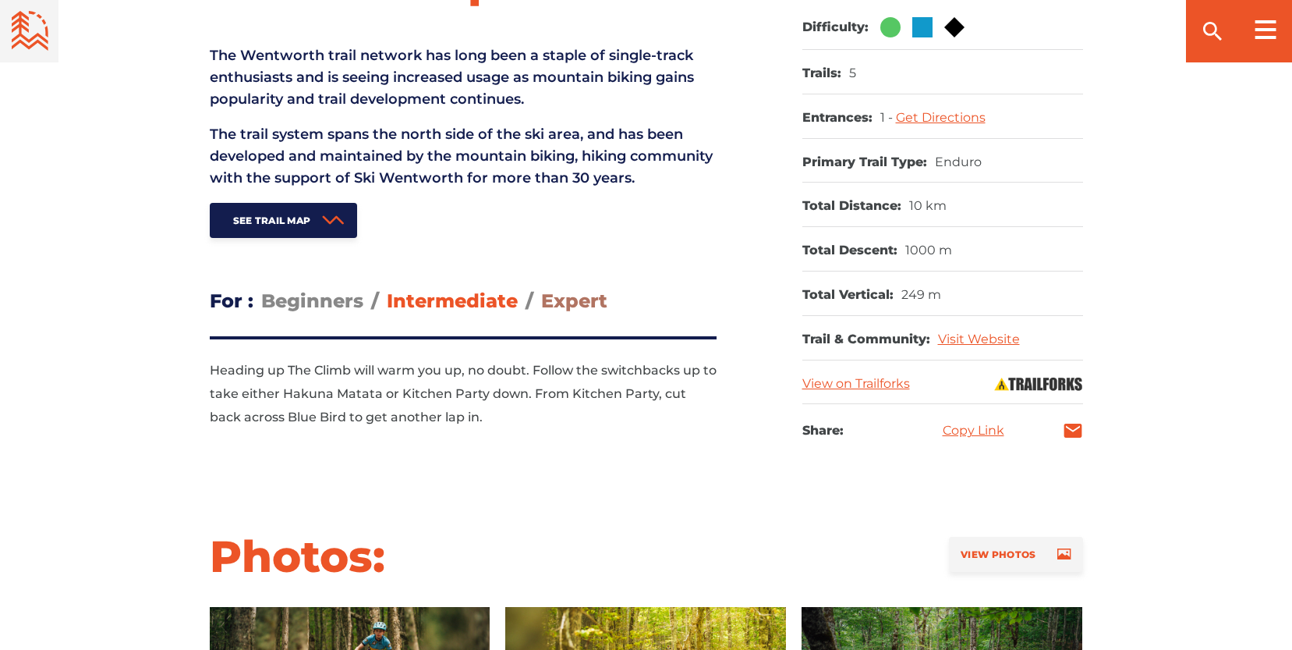
click at [586, 312] on span "Expert" at bounding box center [574, 300] width 66 height 23
click at [541, 289] on input "Expert" at bounding box center [541, 289] width 0 height 0
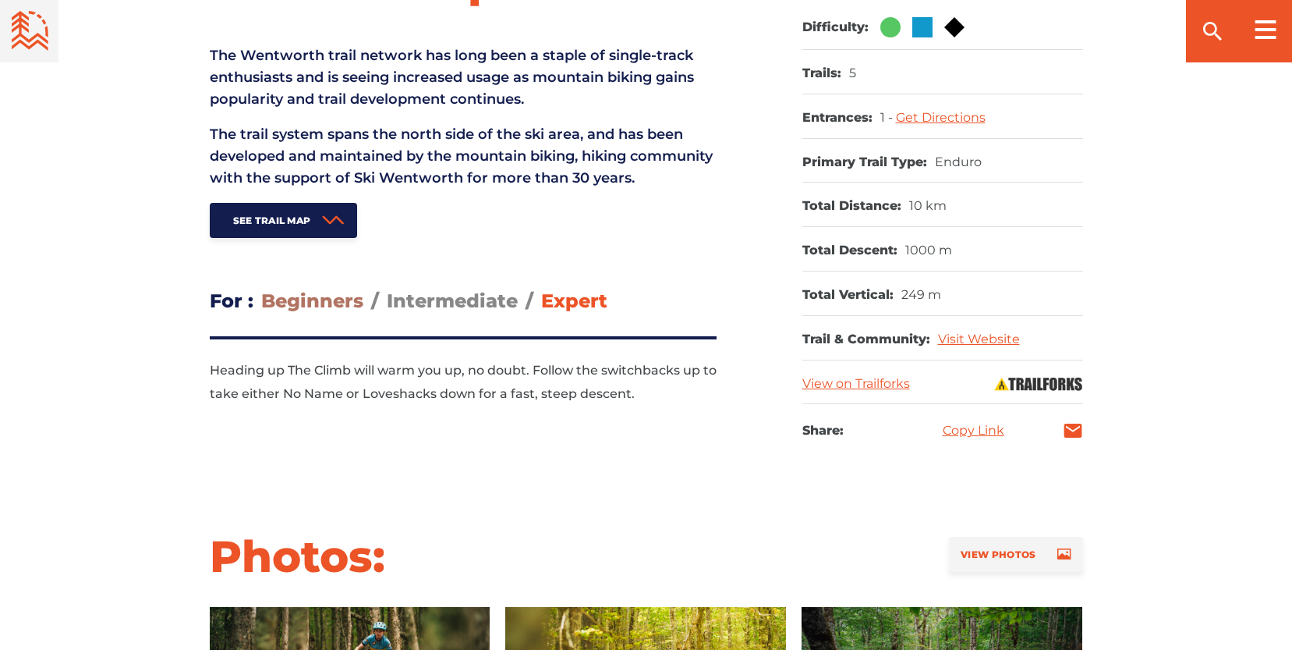
click at [298, 312] on span "Beginners" at bounding box center [312, 300] width 102 height 23
click at [261, 289] on input "Beginners" at bounding box center [261, 289] width 0 height 0
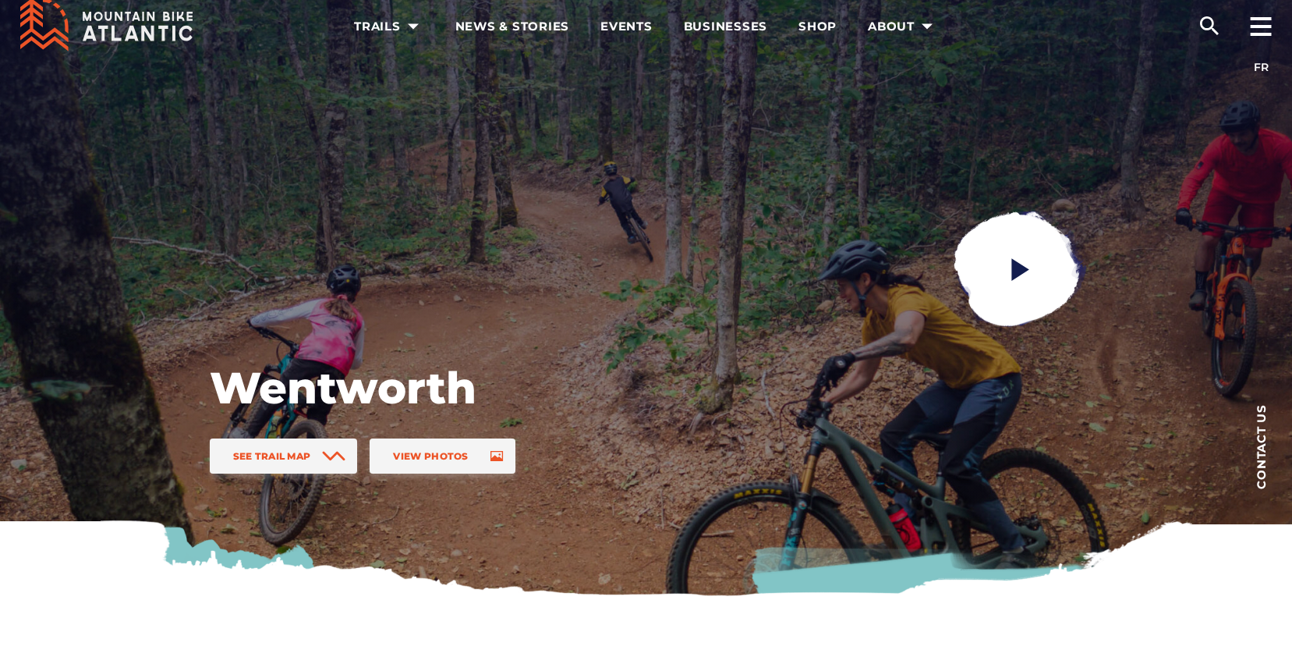
scroll to position [16, 0]
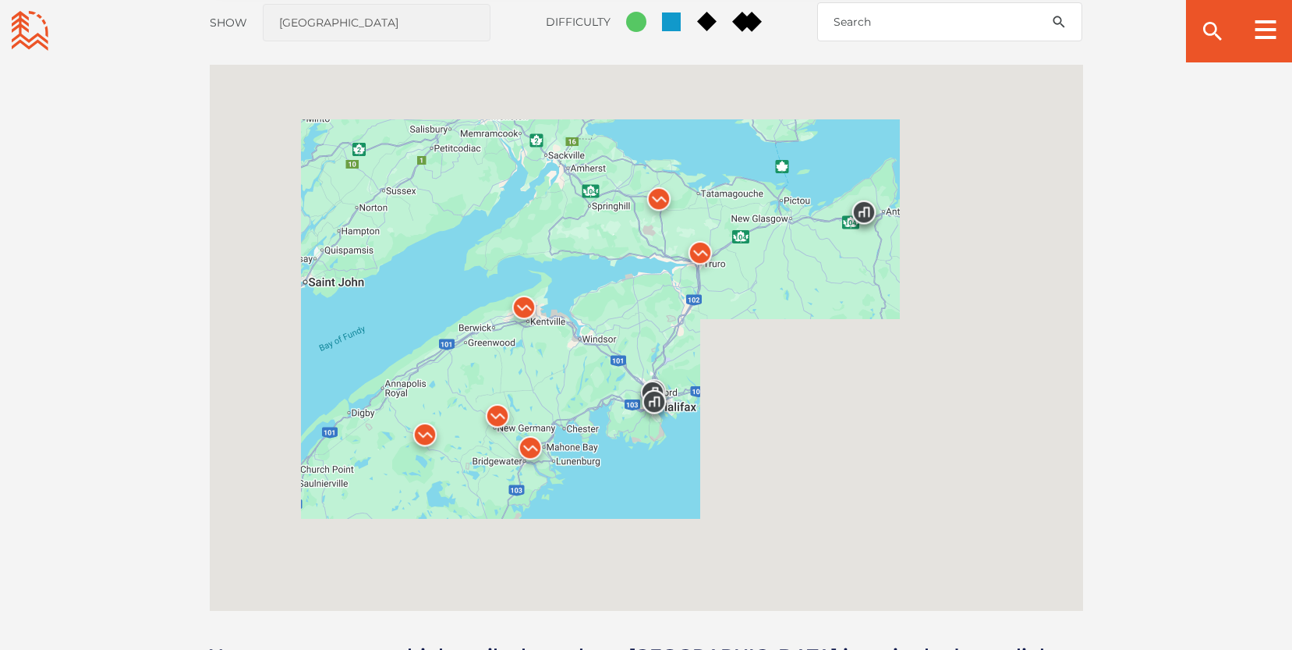
scroll to position [1362, 0]
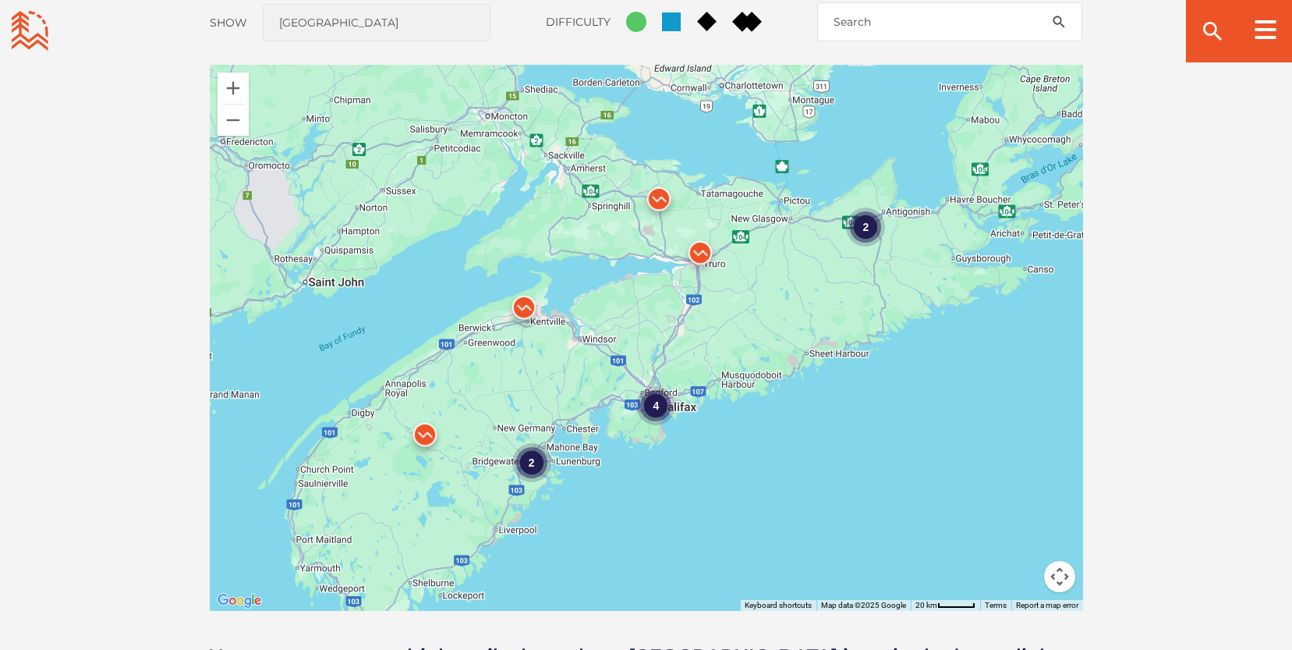
click at [697, 255] on img at bounding box center [700, 256] width 47 height 47
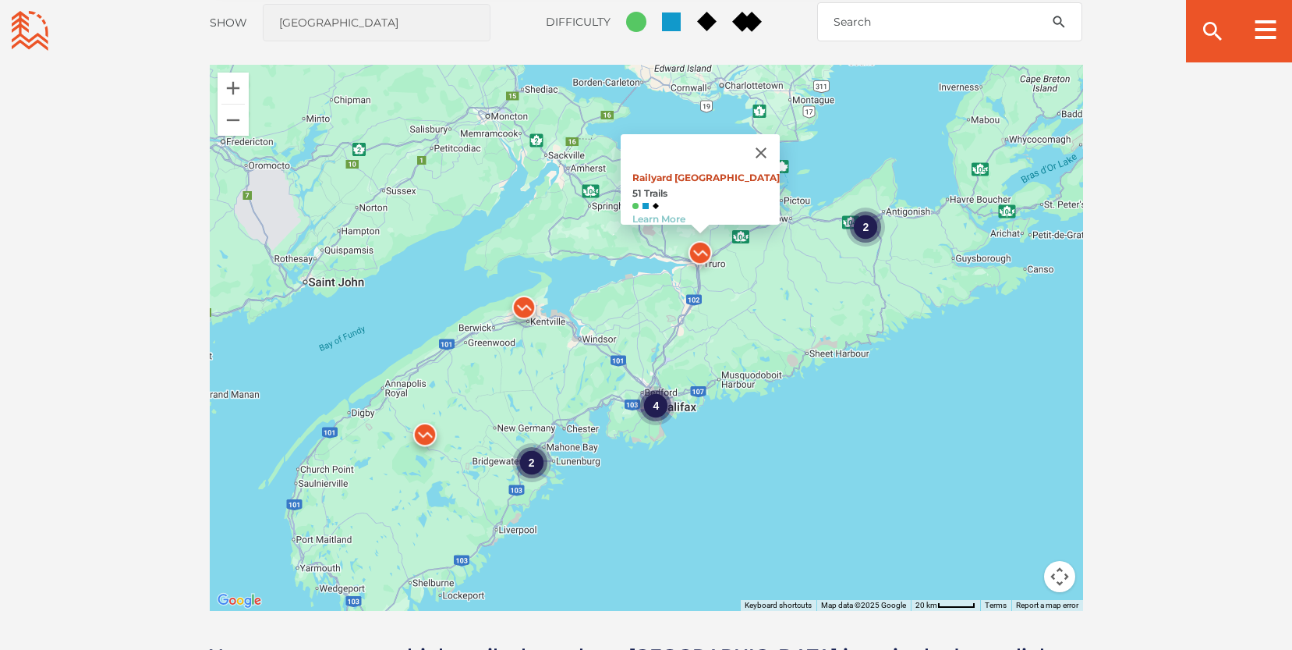
click at [700, 172] on link "Railyard Mountain Bike Park" at bounding box center [706, 178] width 147 height 12
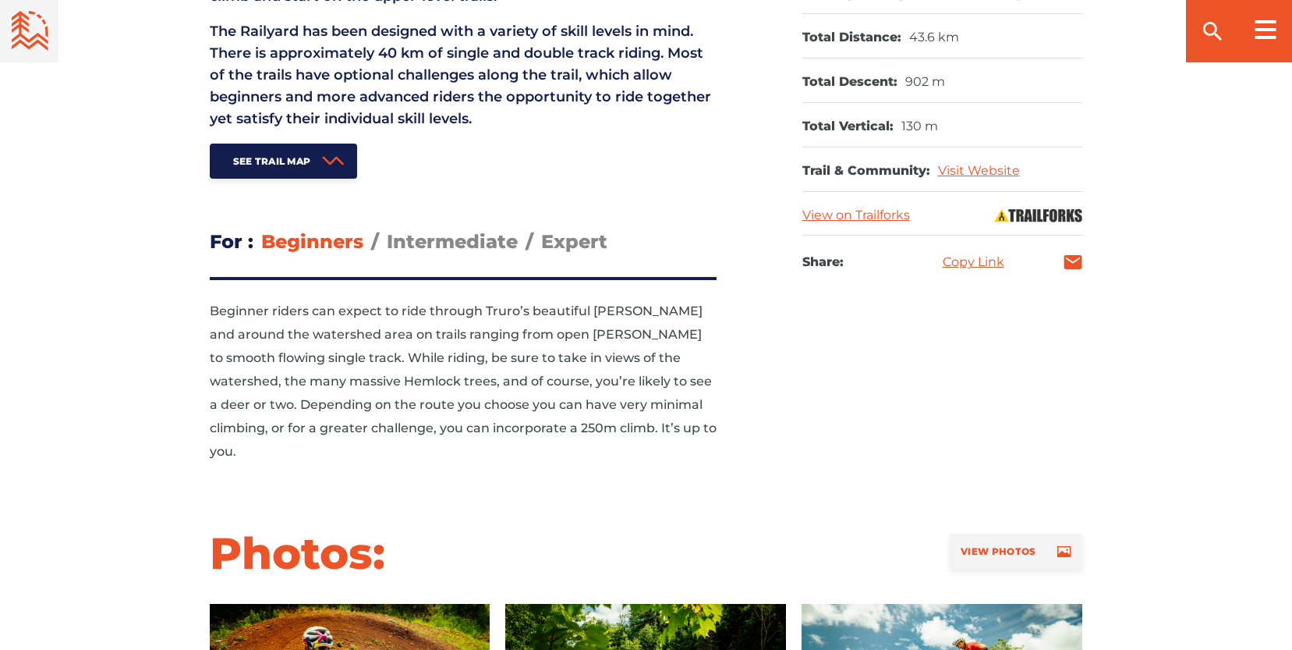
scroll to position [883, 0]
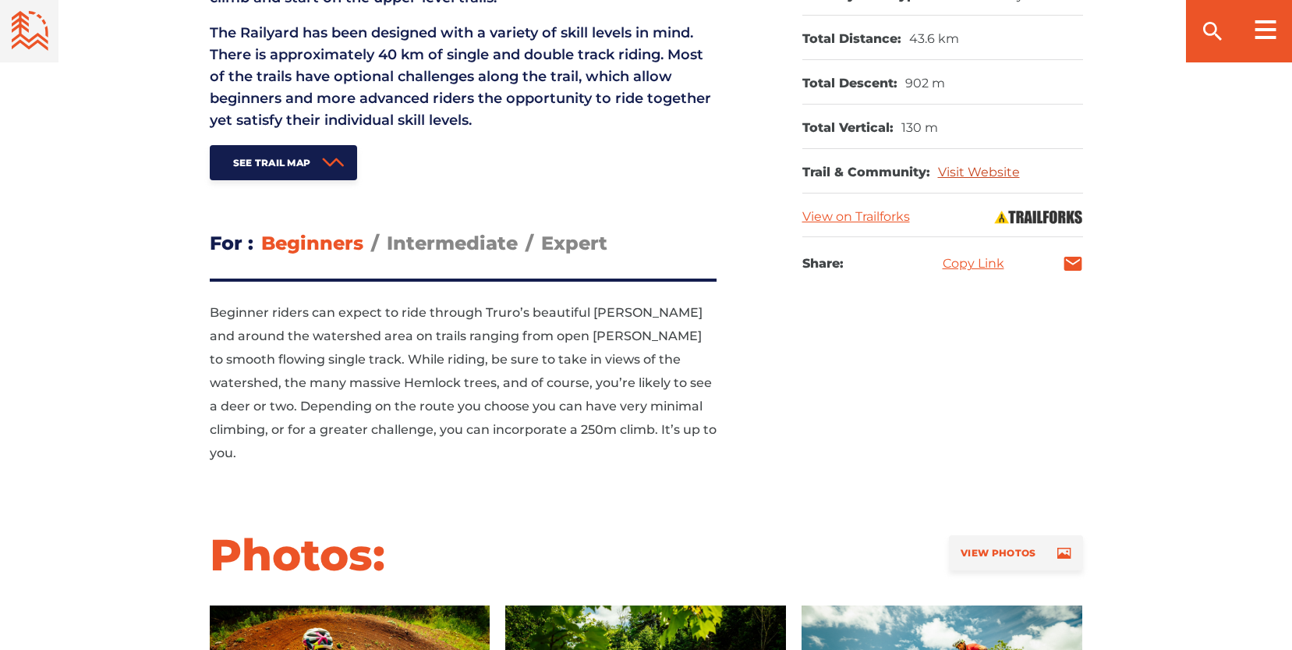
click at [995, 168] on link "Visit Website" at bounding box center [979, 172] width 82 height 15
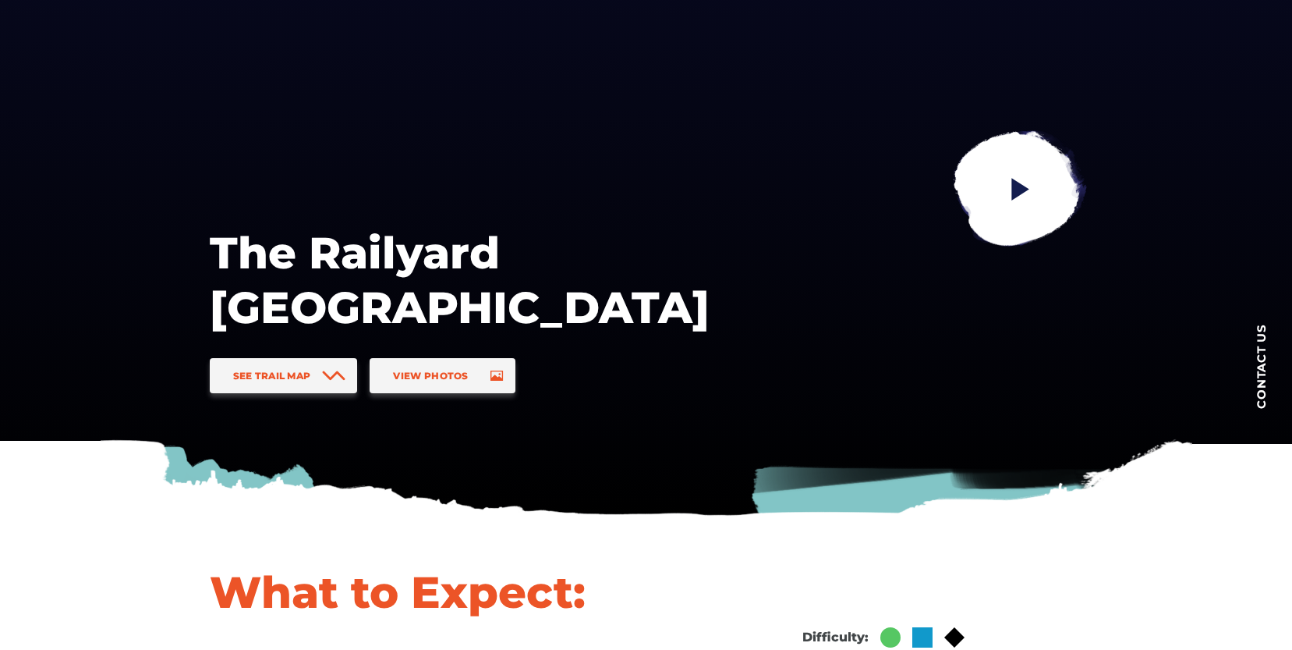
scroll to position [0, 0]
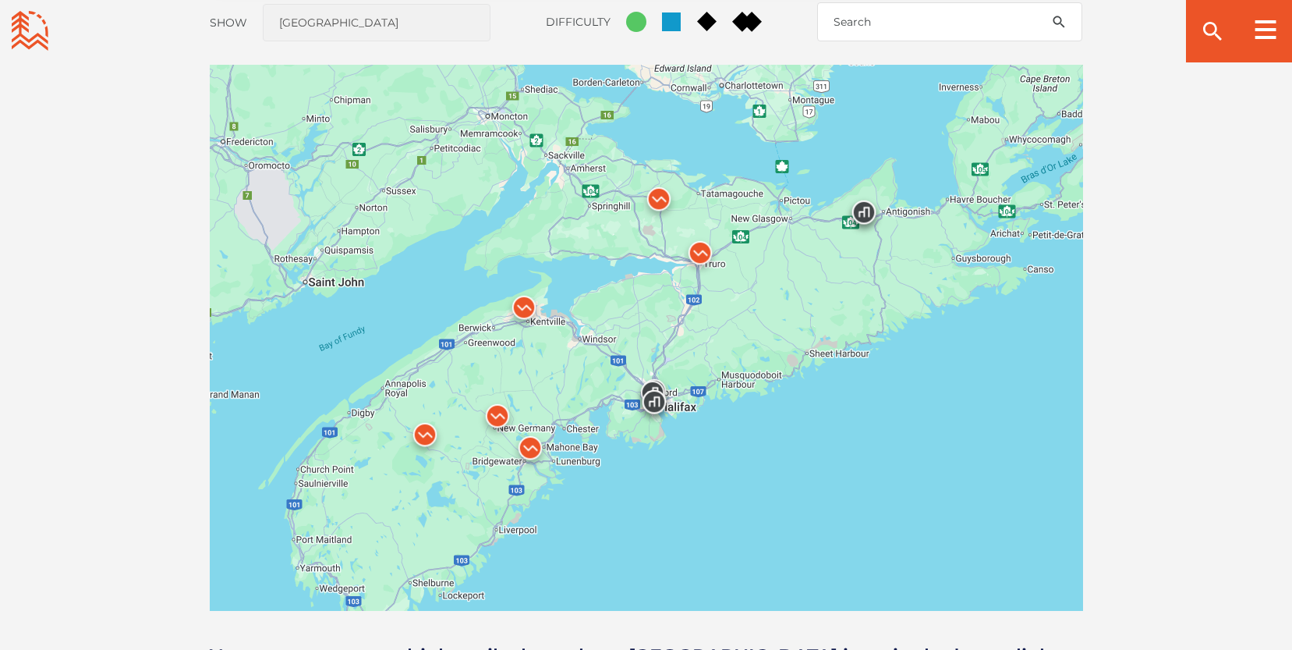
scroll to position [1362, 0]
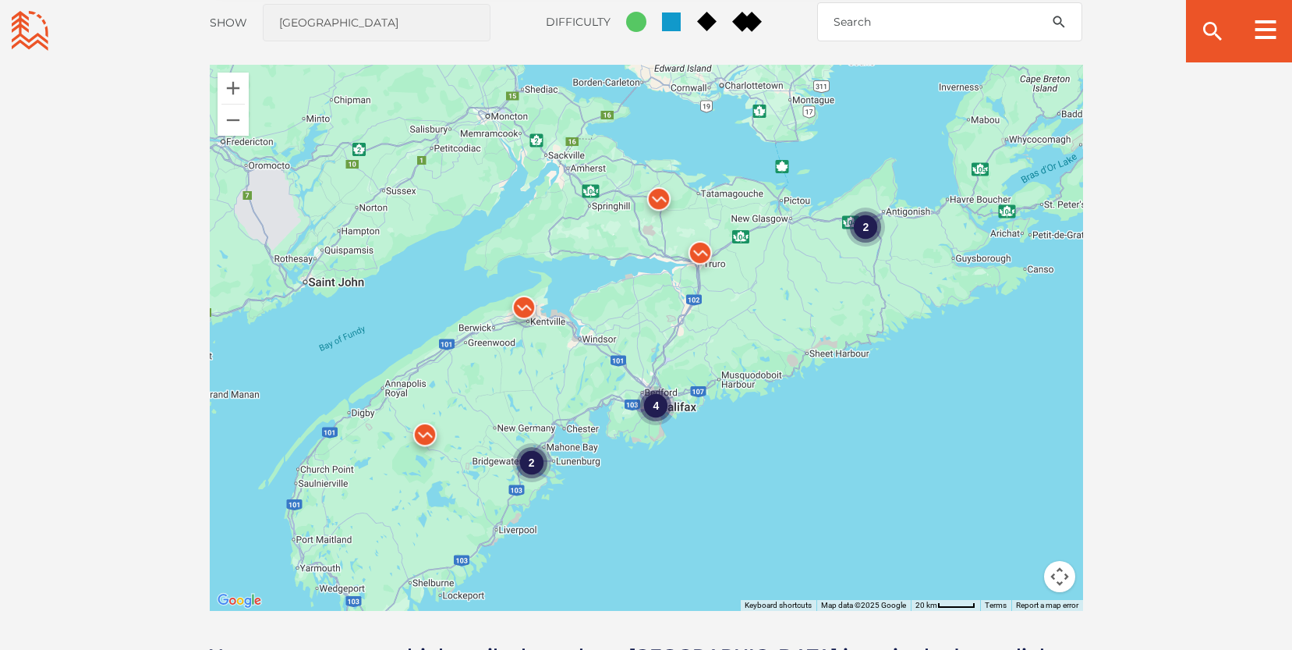
click at [427, 432] on img at bounding box center [425, 438] width 47 height 47
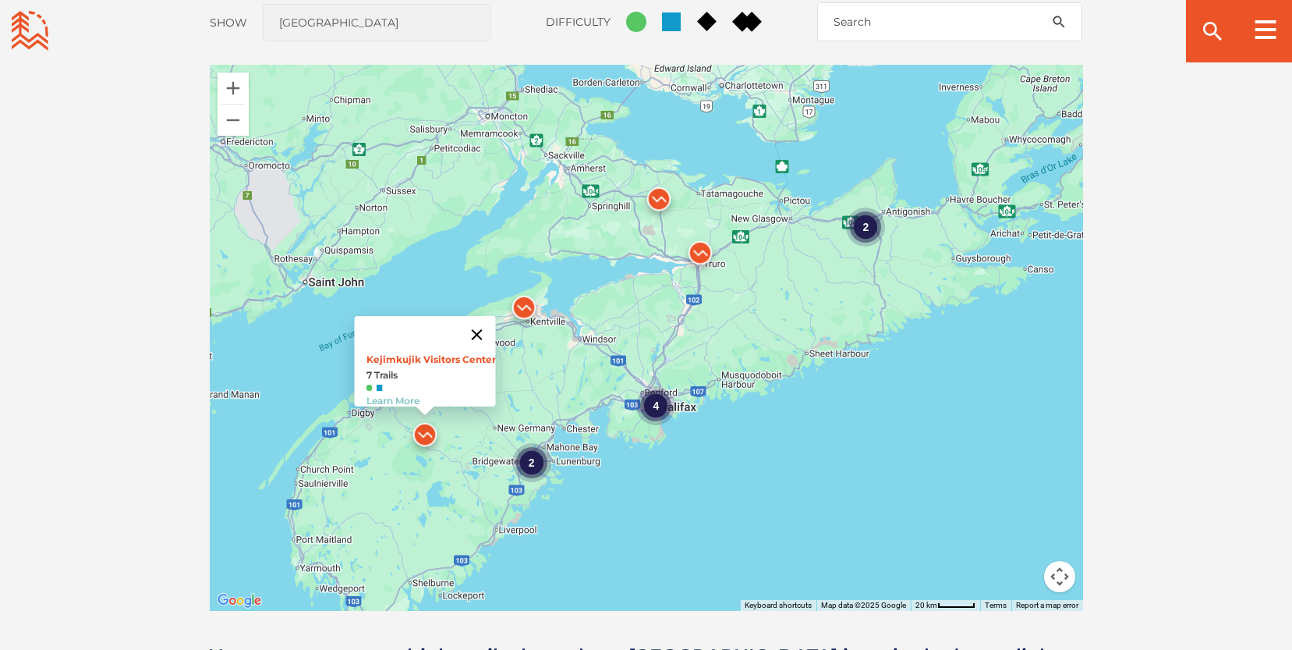
click at [485, 317] on button "Close" at bounding box center [476, 334] width 37 height 37
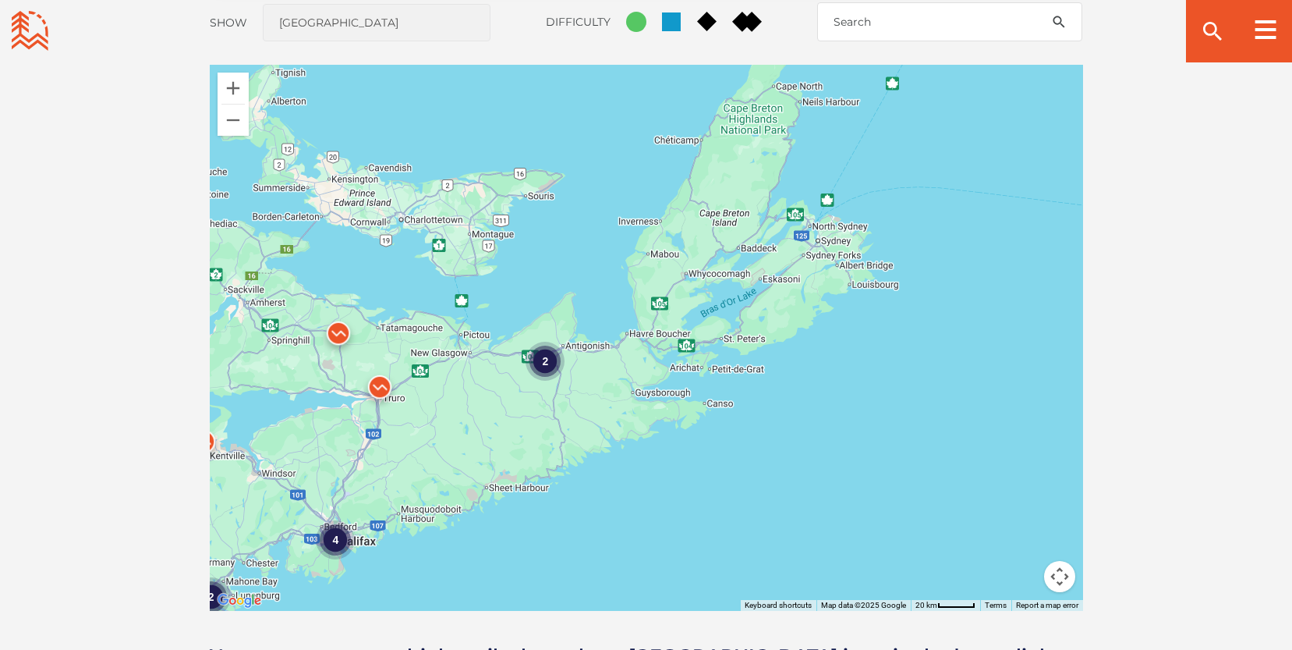
drag, startPoint x: 868, startPoint y: 316, endPoint x: 539, endPoint y: 452, distance: 356.3
click at [540, 452] on div "4 2 2" at bounding box center [646, 338] width 873 height 546
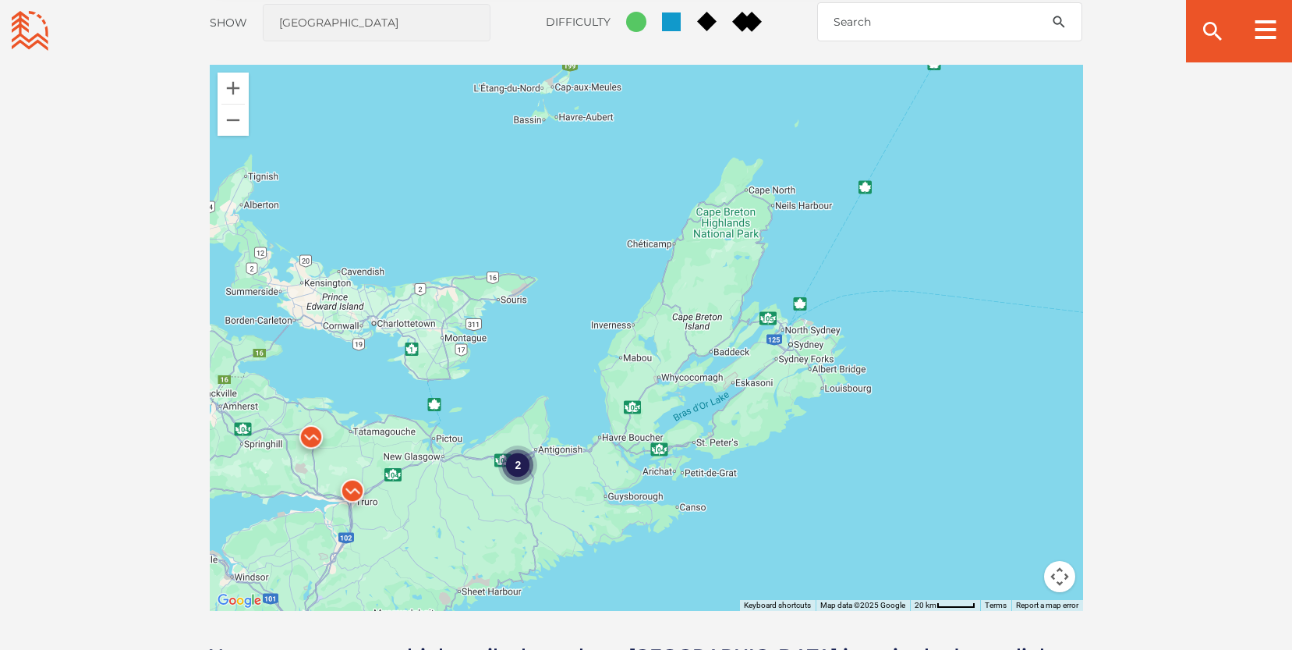
drag, startPoint x: 707, startPoint y: 257, endPoint x: 682, endPoint y: 362, distance: 108.2
click at [682, 362] on div "4 2 2" at bounding box center [646, 338] width 873 height 546
click at [521, 472] on div "2" at bounding box center [517, 467] width 39 height 39
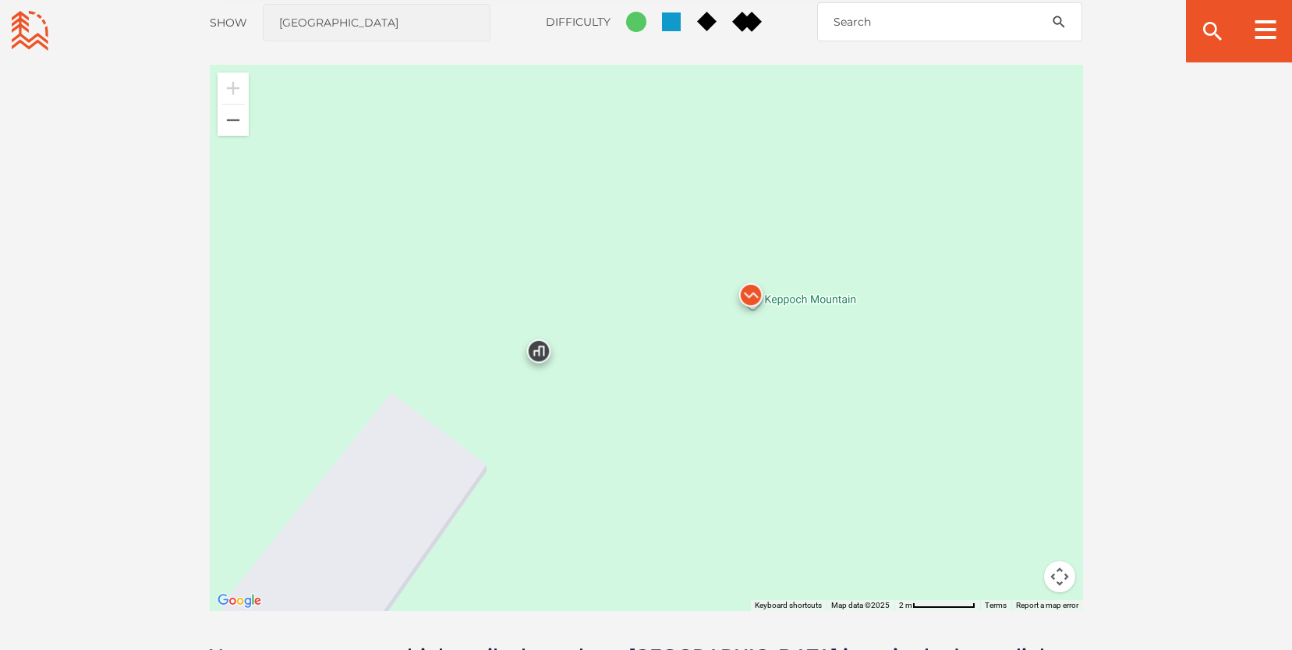
click at [749, 304] on img at bounding box center [751, 298] width 47 height 47
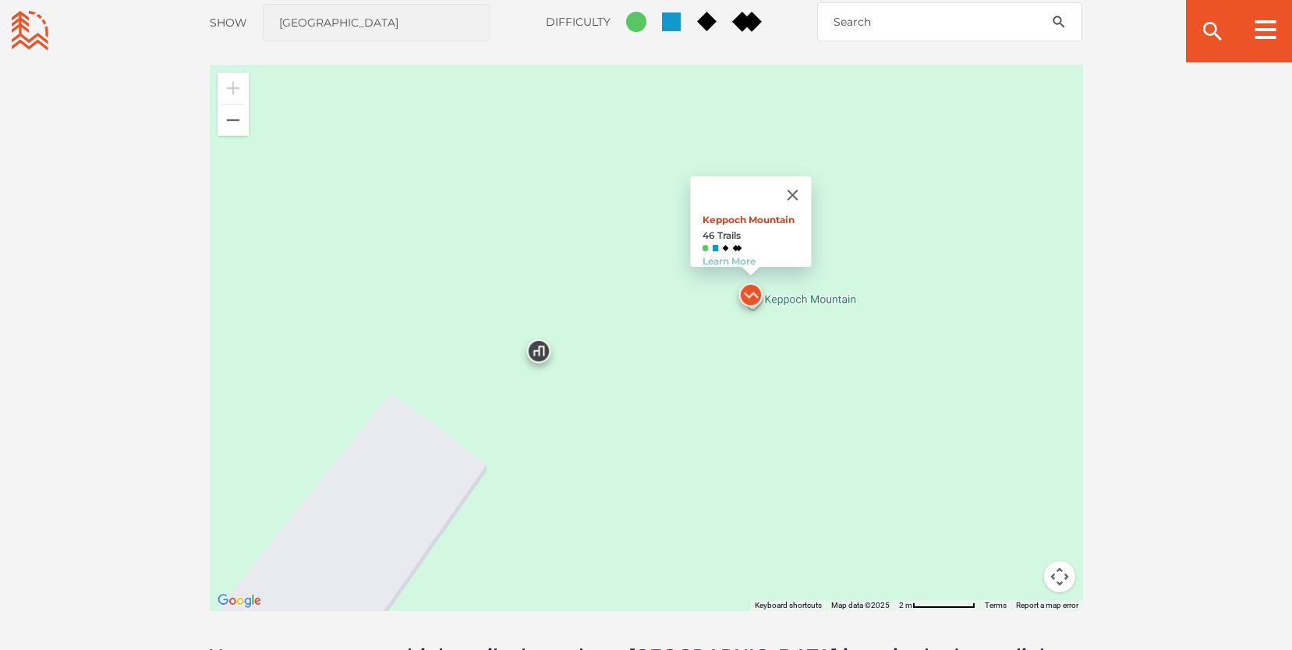
click at [759, 214] on link "Keppoch Mountain" at bounding box center [748, 220] width 92 height 12
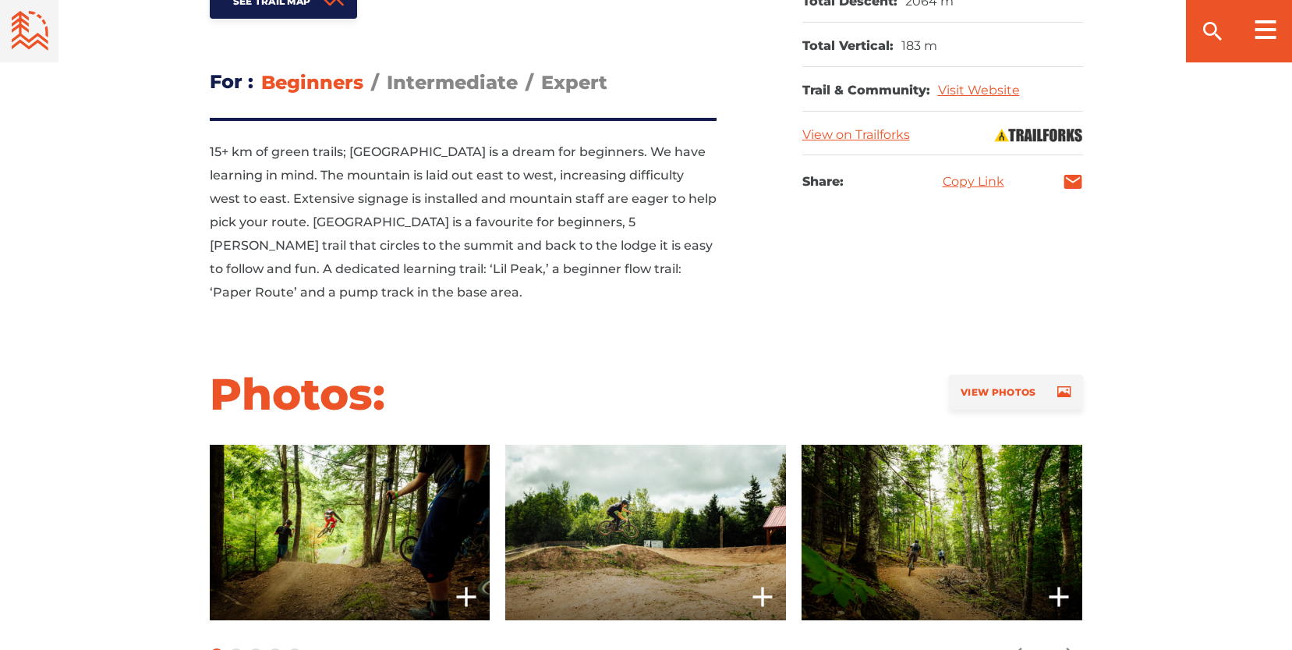
scroll to position [970, 0]
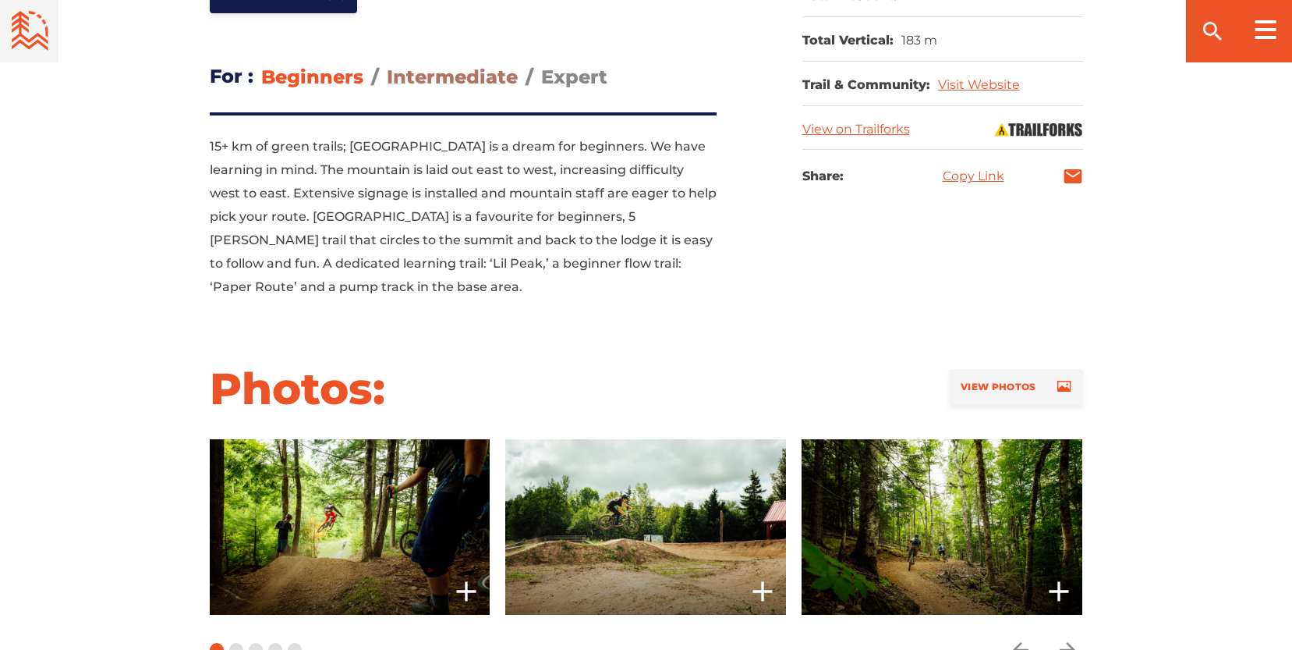
click at [467, 66] on span "Intermediate" at bounding box center [452, 77] width 131 height 23
click at [387, 65] on input "Intermediate" at bounding box center [387, 65] width 0 height 0
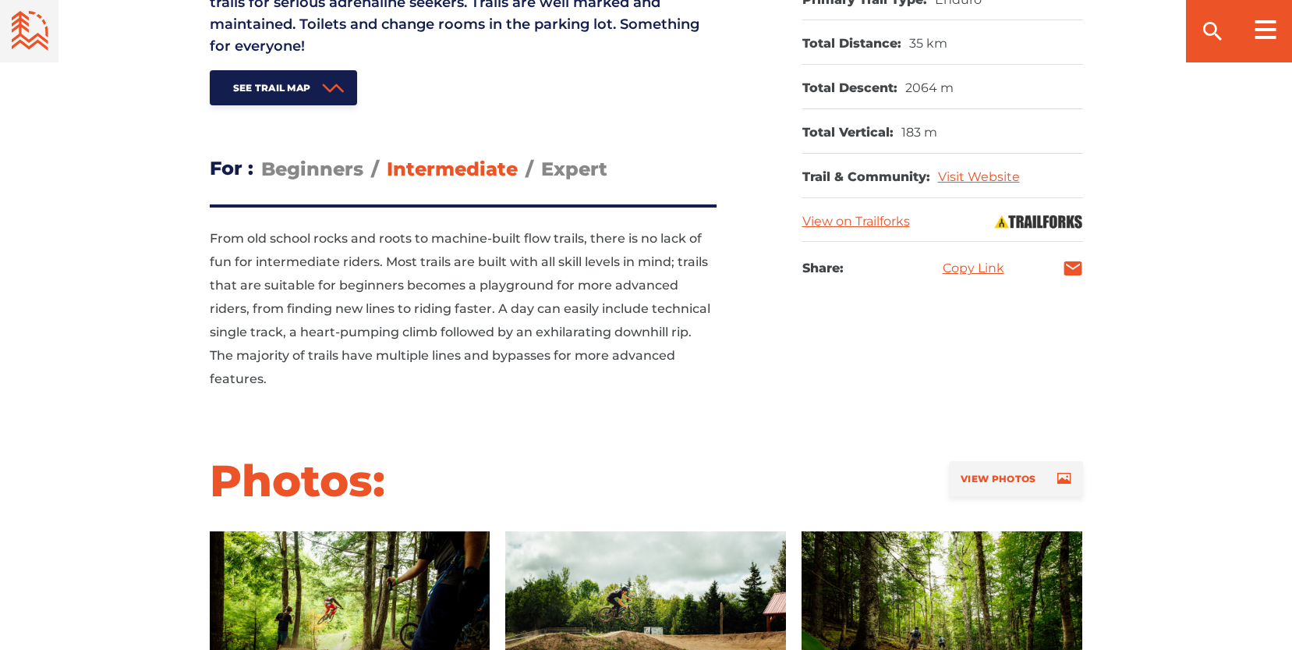
scroll to position [877, 0]
click at [583, 158] on span "Expert" at bounding box center [574, 169] width 66 height 23
click at [541, 158] on input "Expert" at bounding box center [541, 158] width 0 height 0
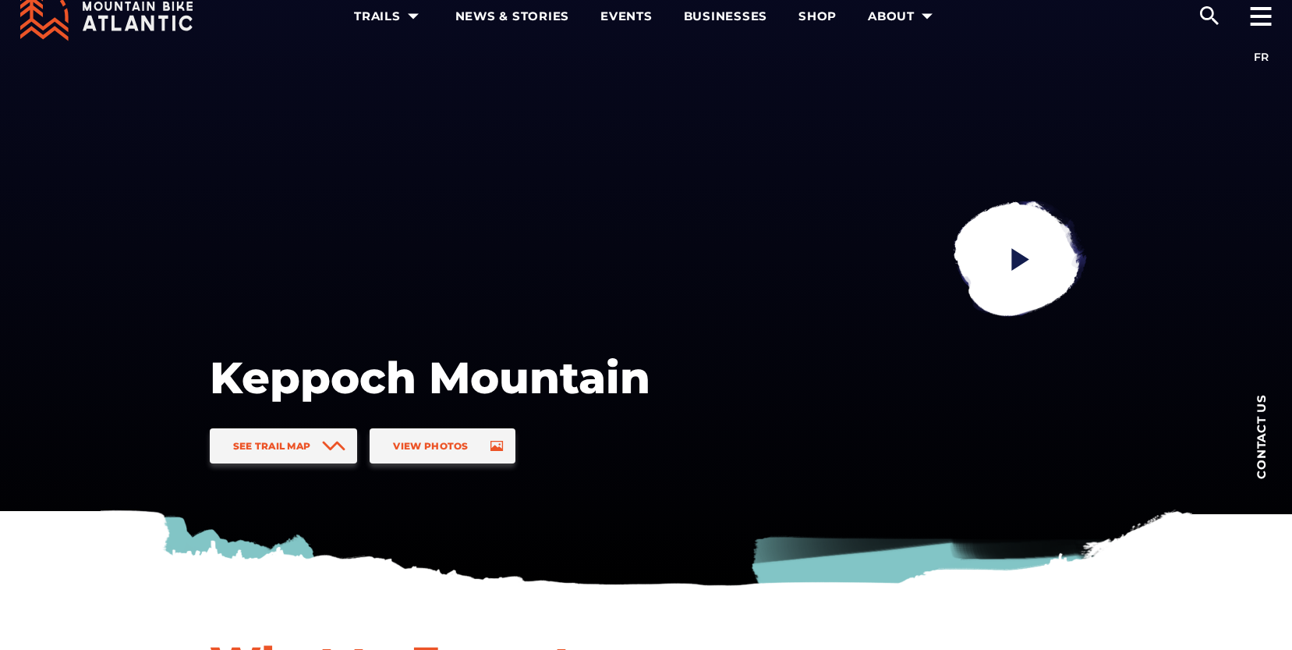
scroll to position [0, 0]
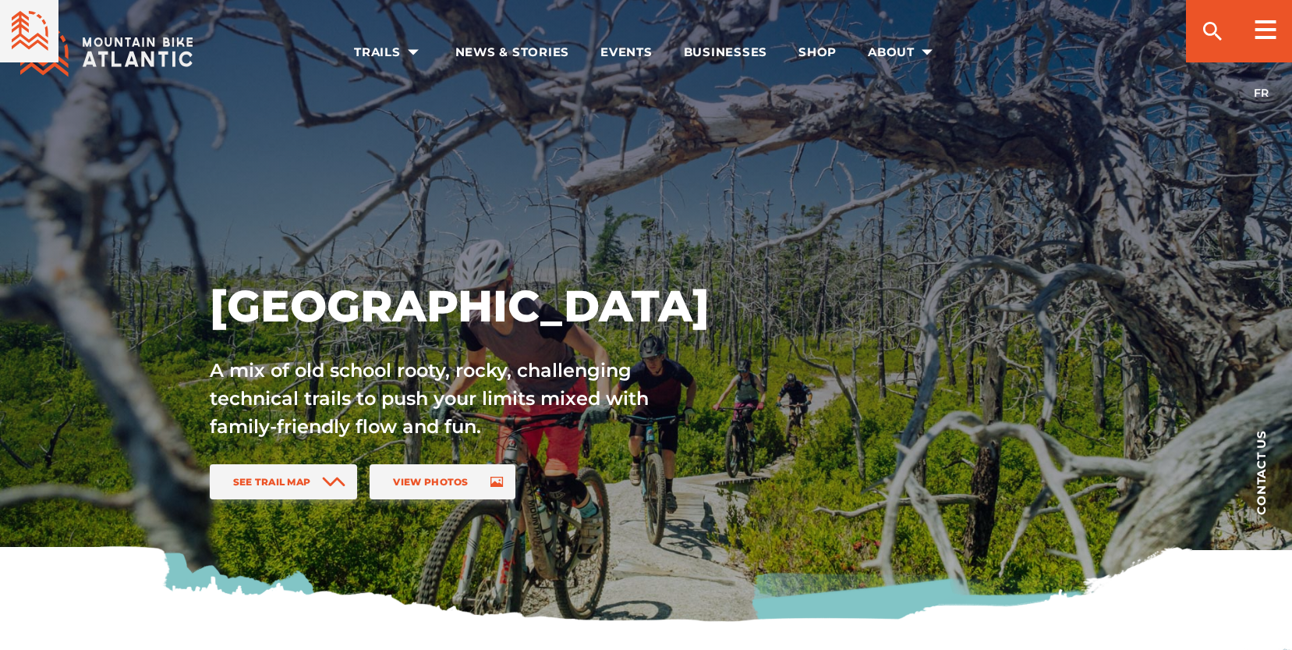
scroll to position [1362, 0]
